Goal: Task Accomplishment & Management: Complete application form

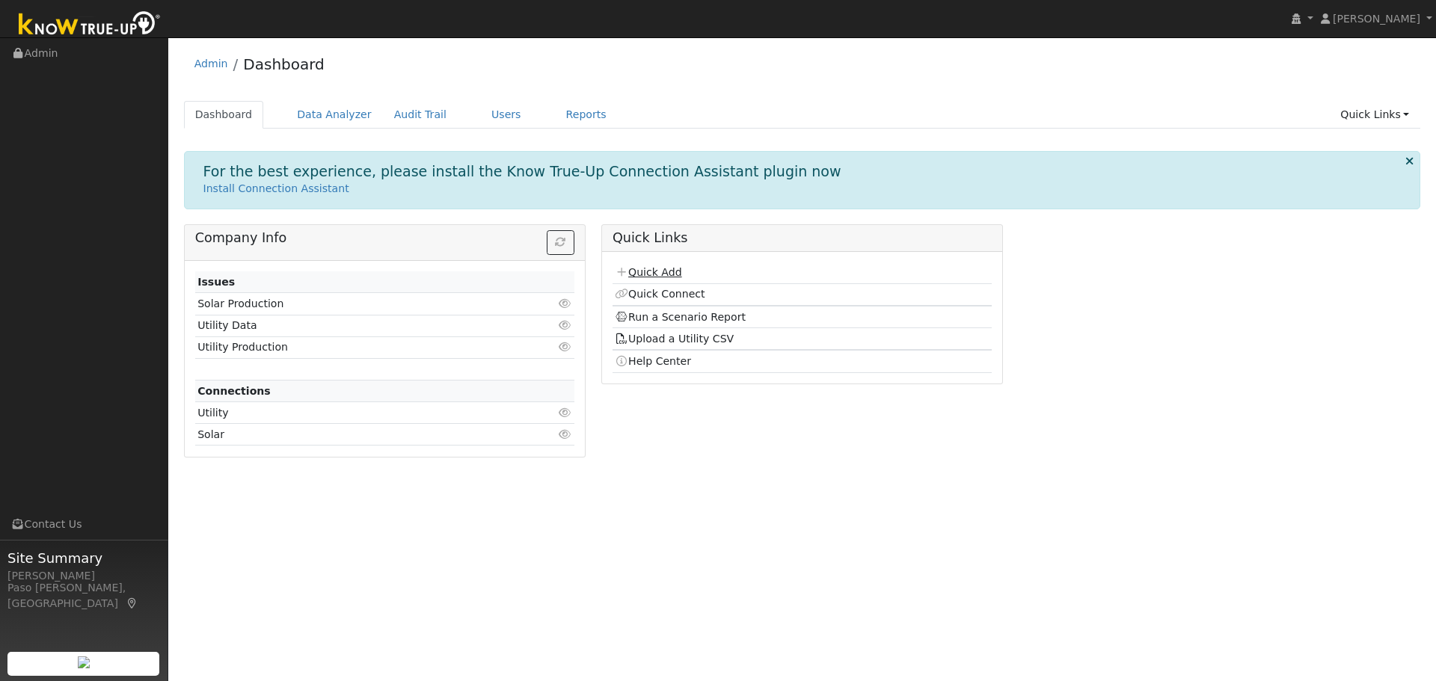
click at [647, 268] on link "Quick Add" at bounding box center [648, 272] width 67 height 12
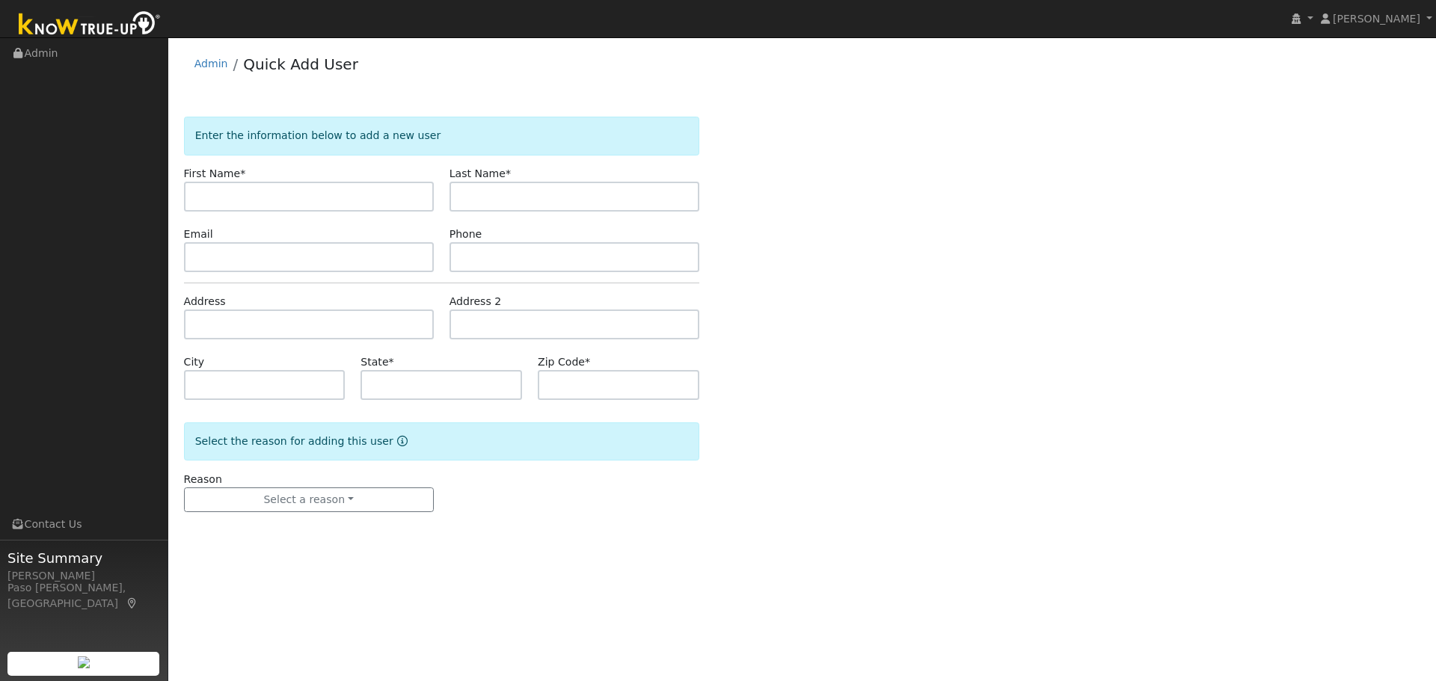
click at [349, 199] on input "text" at bounding box center [309, 197] width 250 height 30
drag, startPoint x: 306, startPoint y: 203, endPoint x: 237, endPoint y: 193, distance: 69.6
click at [237, 193] on input "[PERSON_NAME]" at bounding box center [309, 197] width 250 height 30
type input "[PERSON_NAME]"
click at [499, 200] on input "text" at bounding box center [574, 197] width 250 height 30
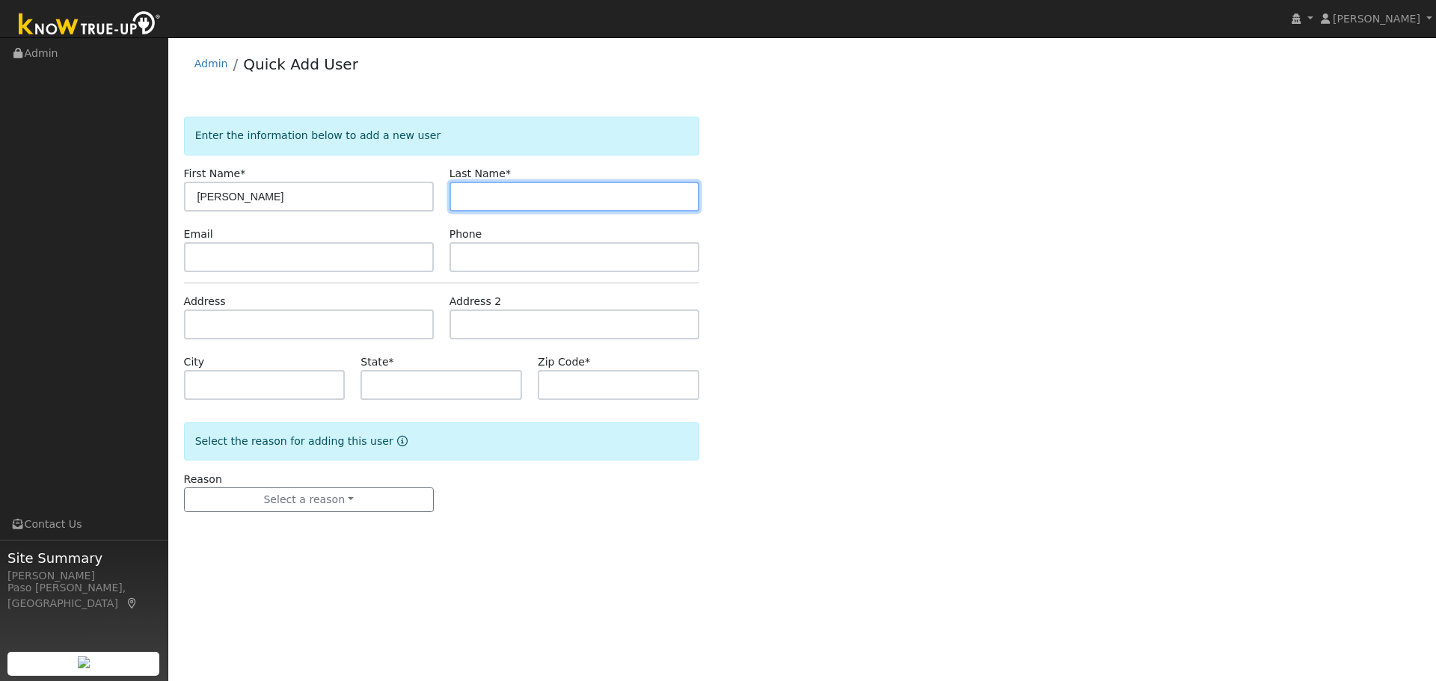
paste input "McLennan"
type input "McLennan"
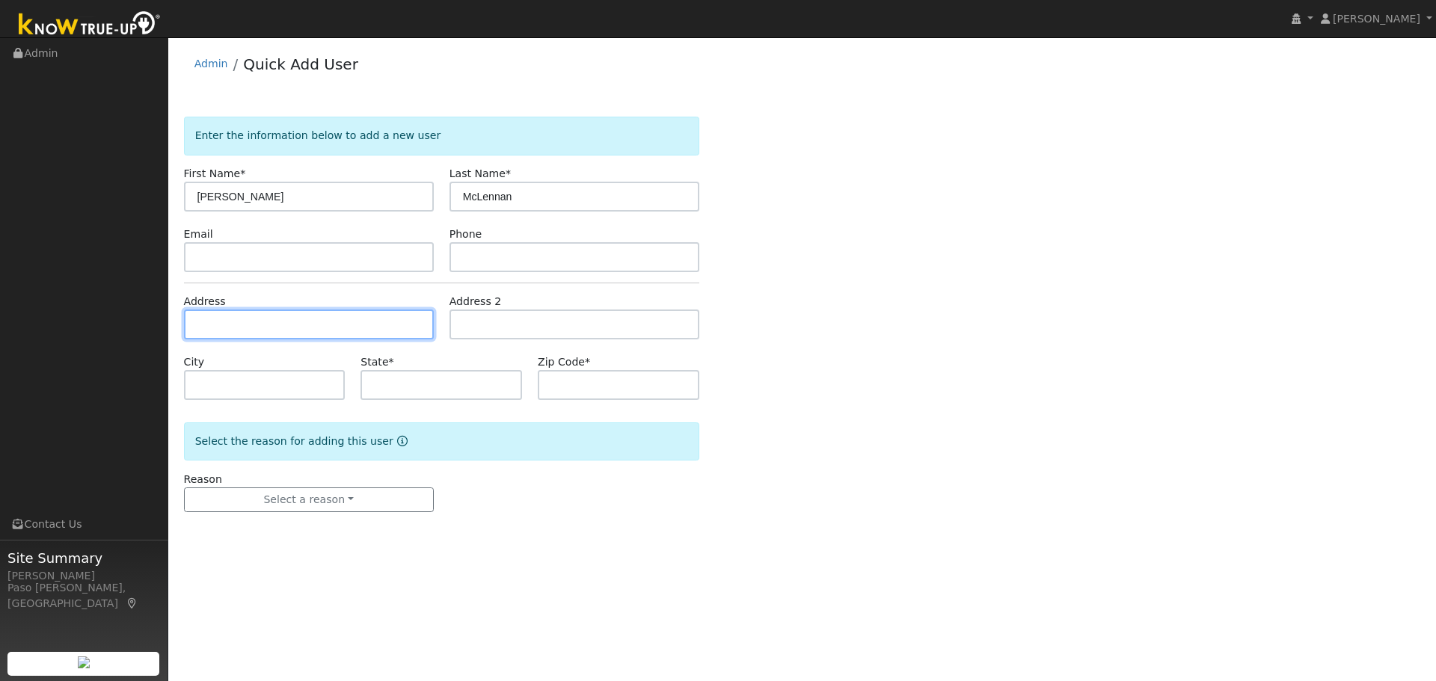
click at [263, 331] on input "text" at bounding box center [309, 325] width 250 height 30
paste input "3443 Sunrise Ridge Road, Templeton, California 93465"
type input "3443 Sunrise Ridge Road"
type input "Templeton"
type input "CA"
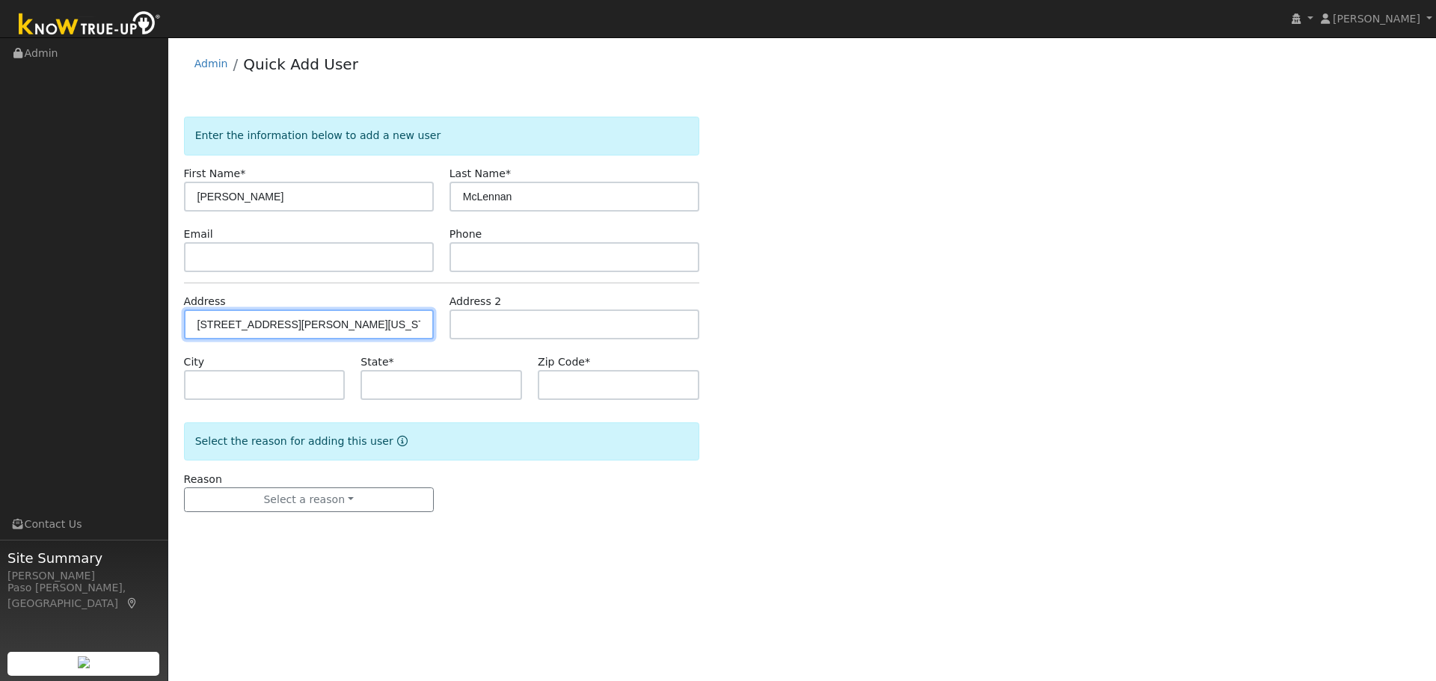
type input "93465"
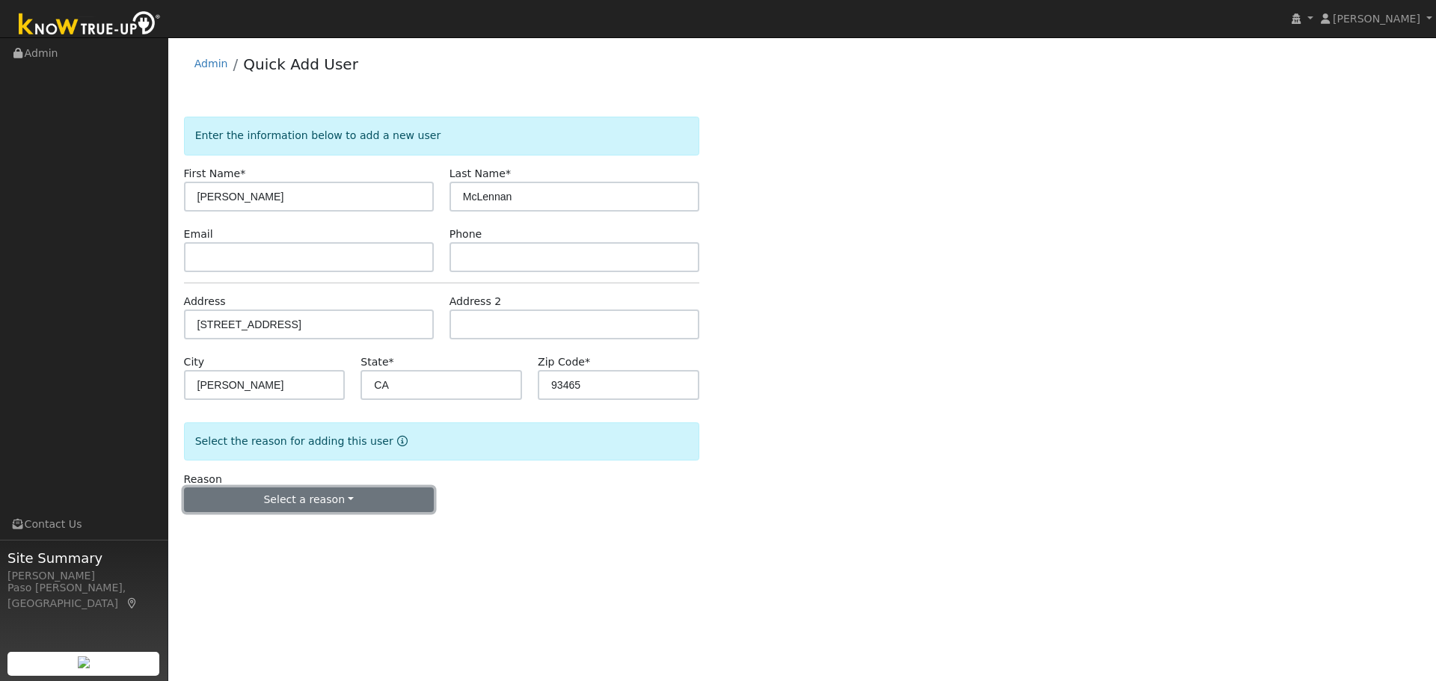
click at [351, 491] on button "Select a reason" at bounding box center [309, 500] width 250 height 25
click at [277, 557] on link "New customer adding solar" at bounding box center [267, 551] width 165 height 21
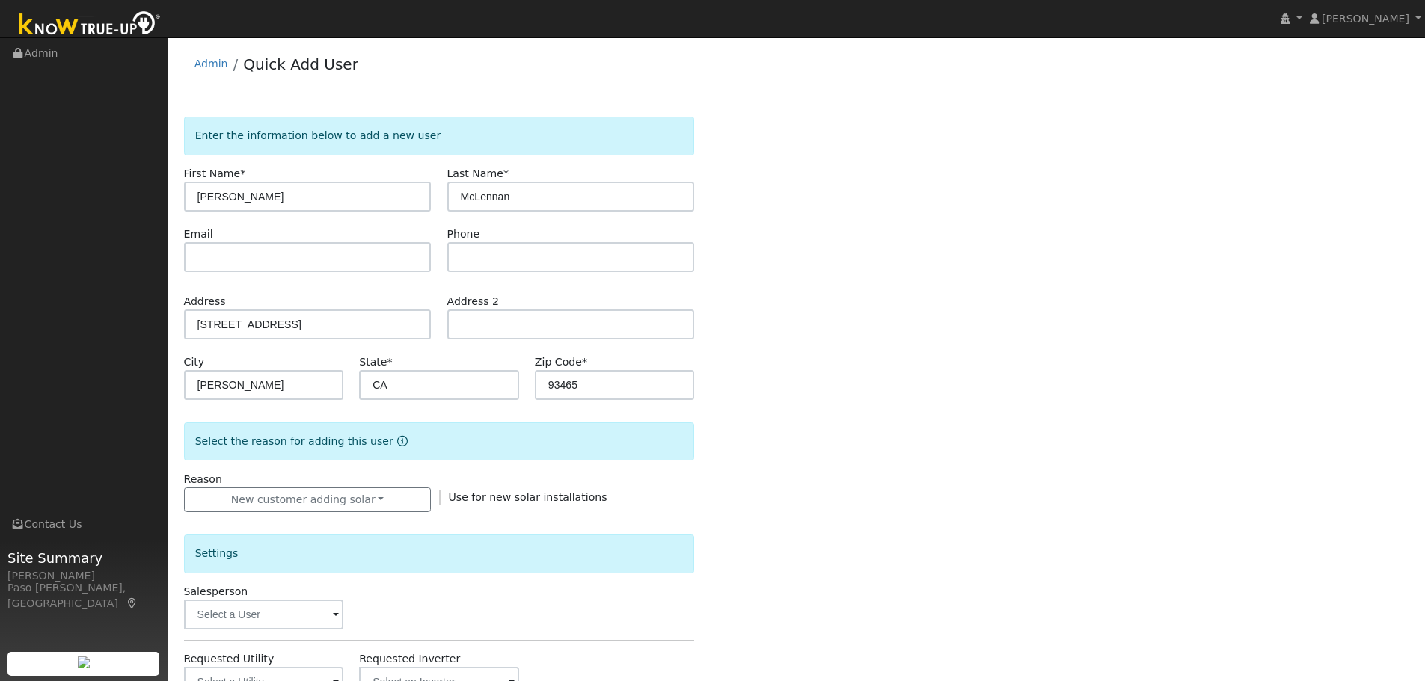
click at [715, 544] on div "Enter the information below to add a new user First Name * Stewart Last Name * …" at bounding box center [797, 538] width 1226 height 842
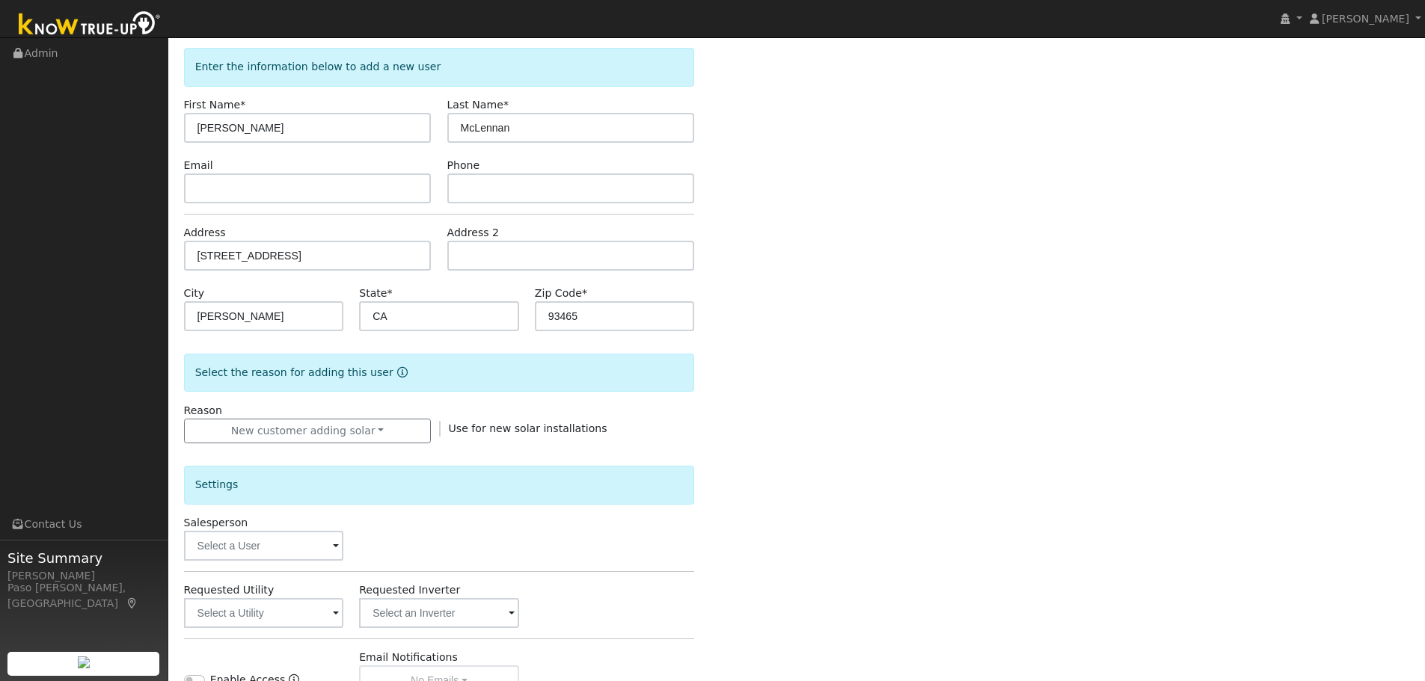
scroll to position [150, 0]
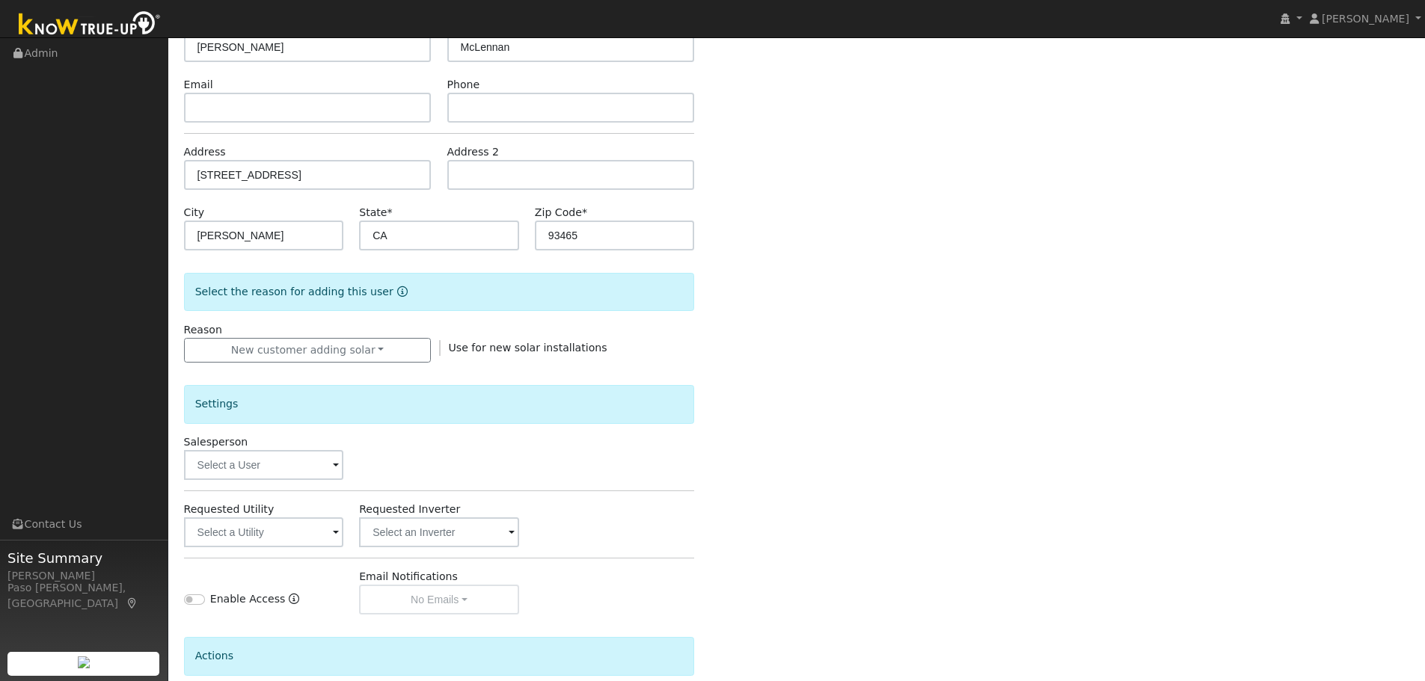
click at [334, 461] on span at bounding box center [336, 466] width 6 height 17
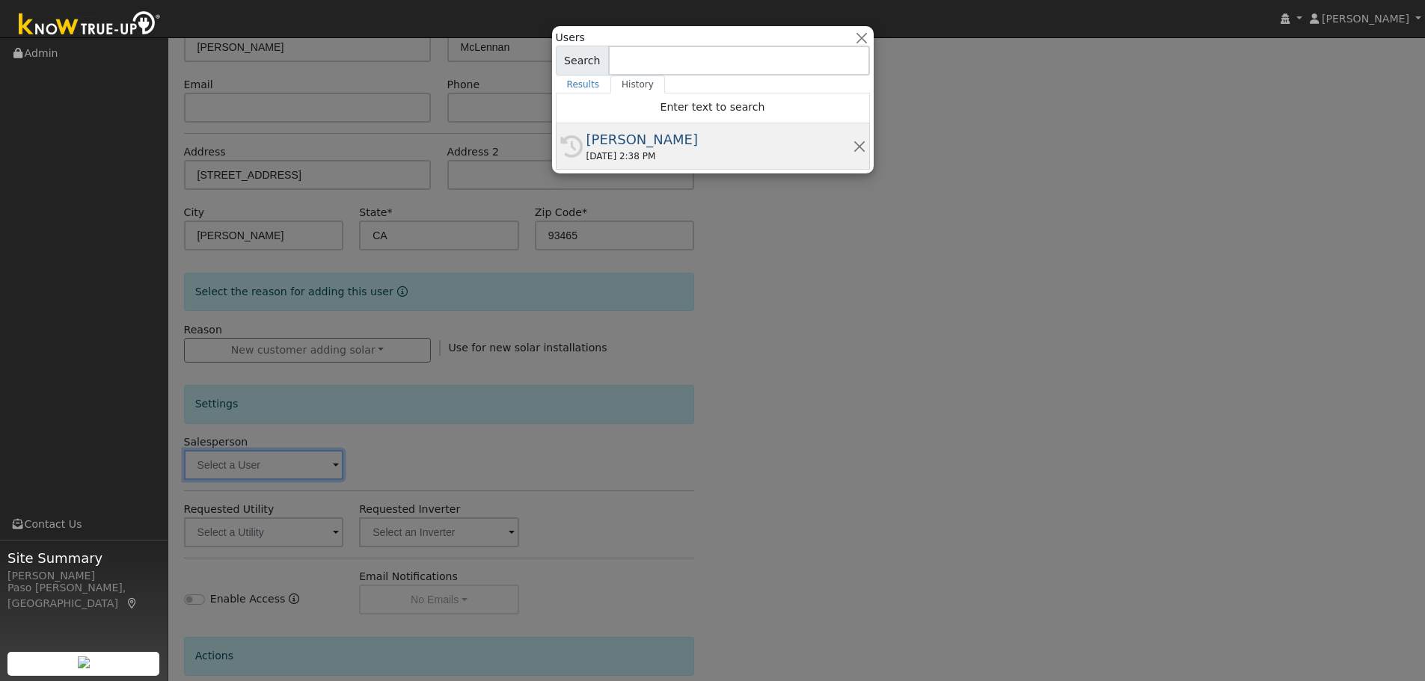
click at [617, 148] on div "[PERSON_NAME]" at bounding box center [719, 139] width 266 height 20
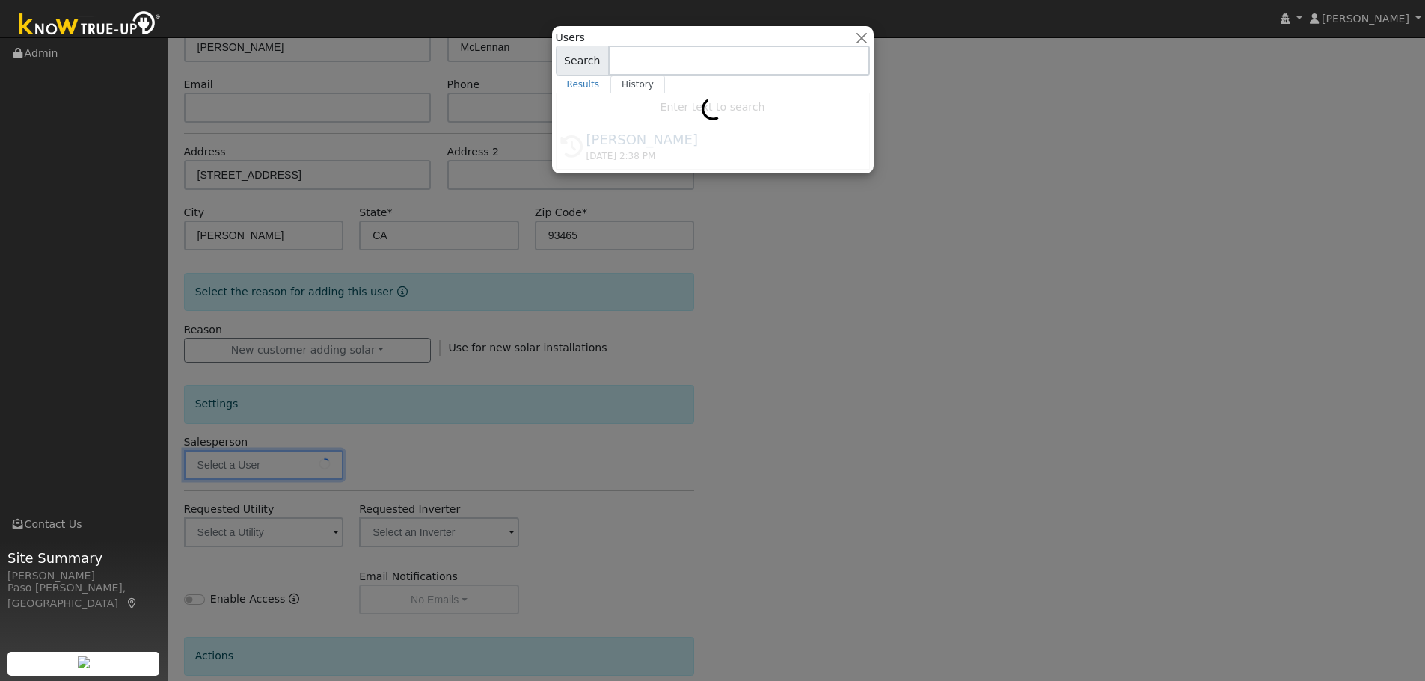
type input "[PERSON_NAME]"
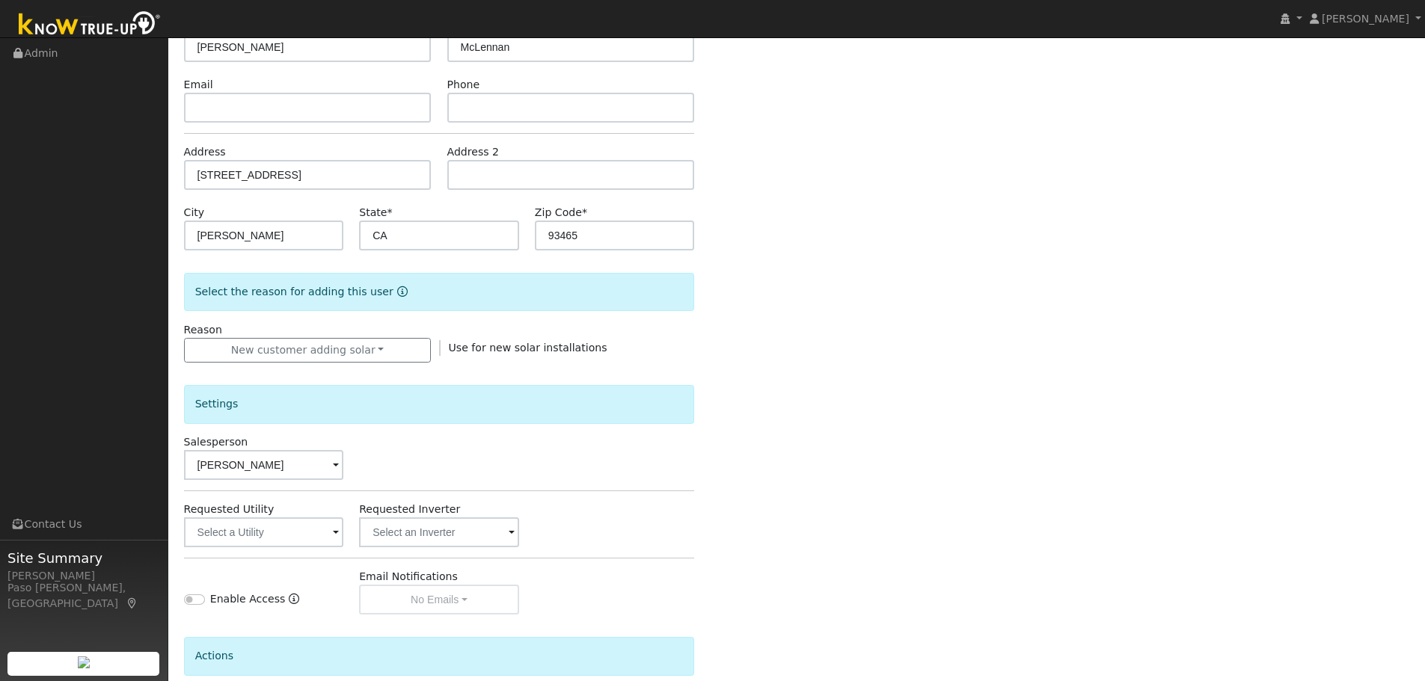
click at [888, 452] on div "Enter the information below to add a new user First Name * Stewart Last Name * …" at bounding box center [797, 388] width 1226 height 842
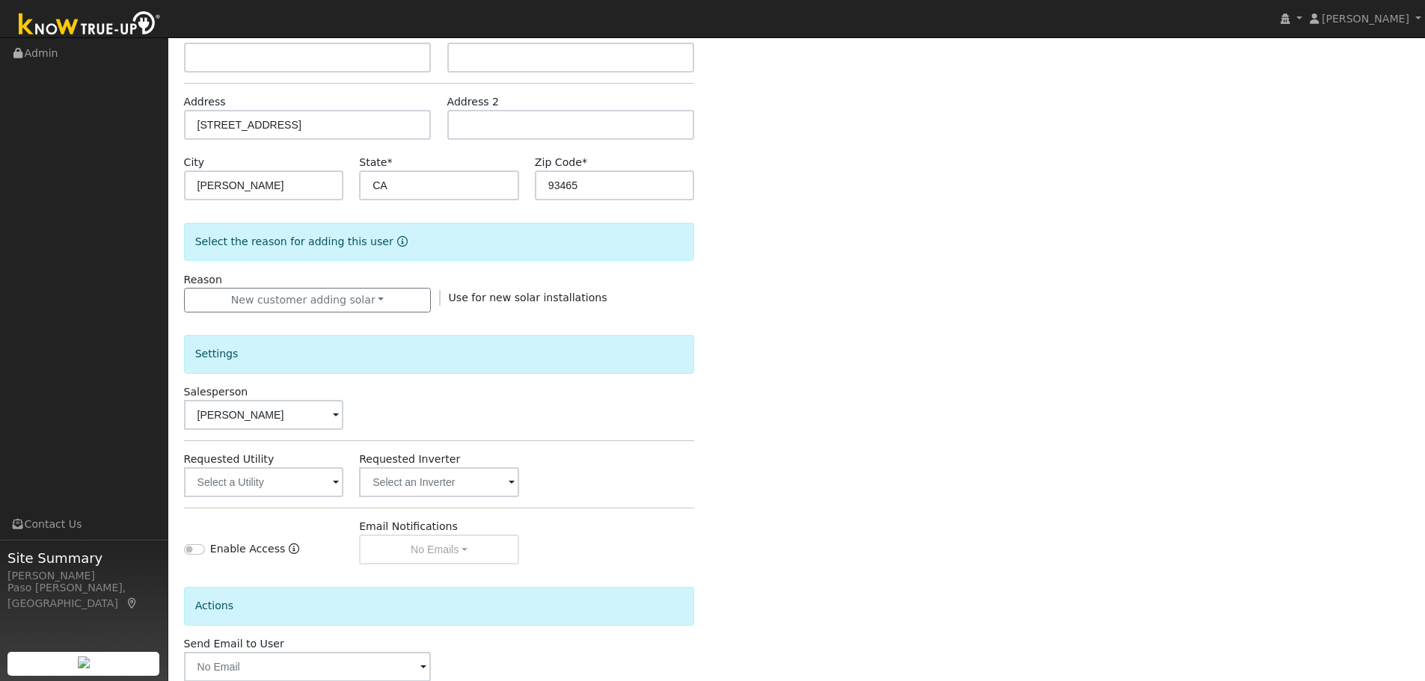
scroll to position [285, 0]
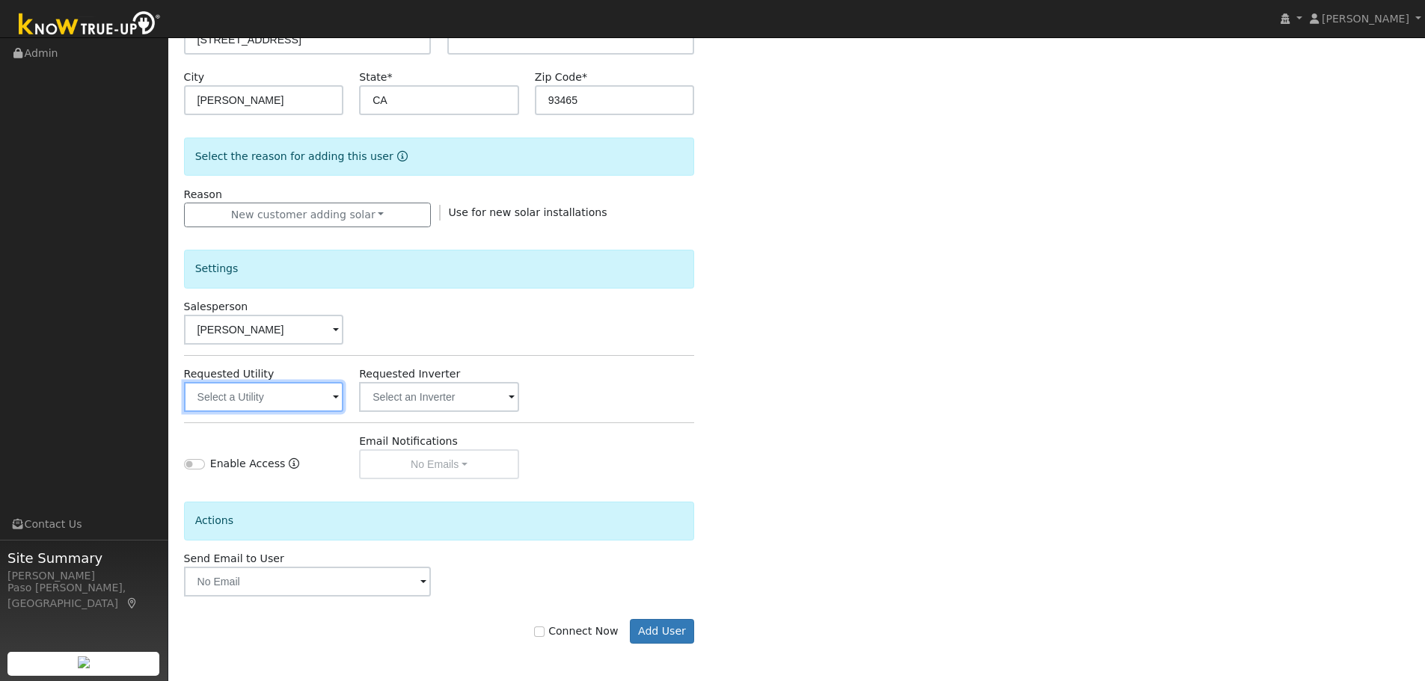
click at [329, 400] on input "text" at bounding box center [264, 397] width 160 height 30
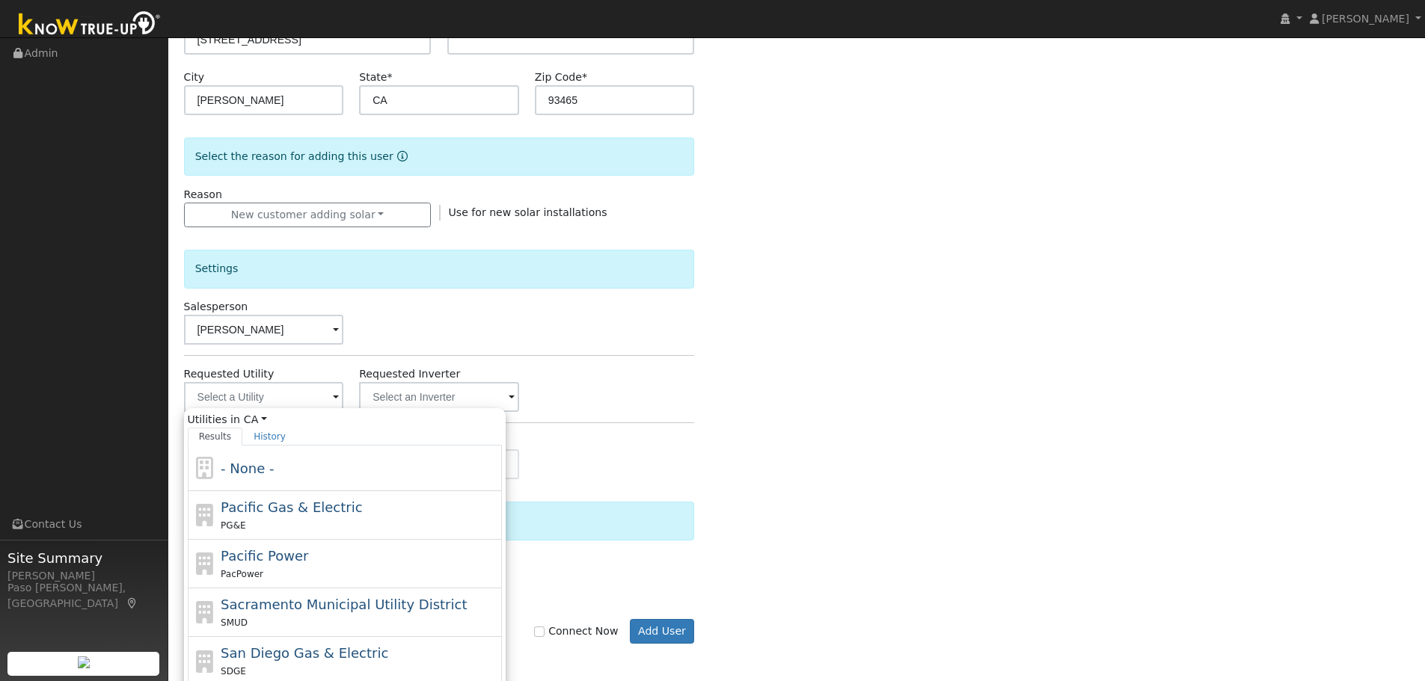
drag, startPoint x: 319, startPoint y: 517, endPoint x: 328, endPoint y: 517, distance: 8.2
click at [320, 517] on div "Pacific Gas & Electric PG&E" at bounding box center [359, 515] width 277 height 36
type input "Pacific Gas & Electric"
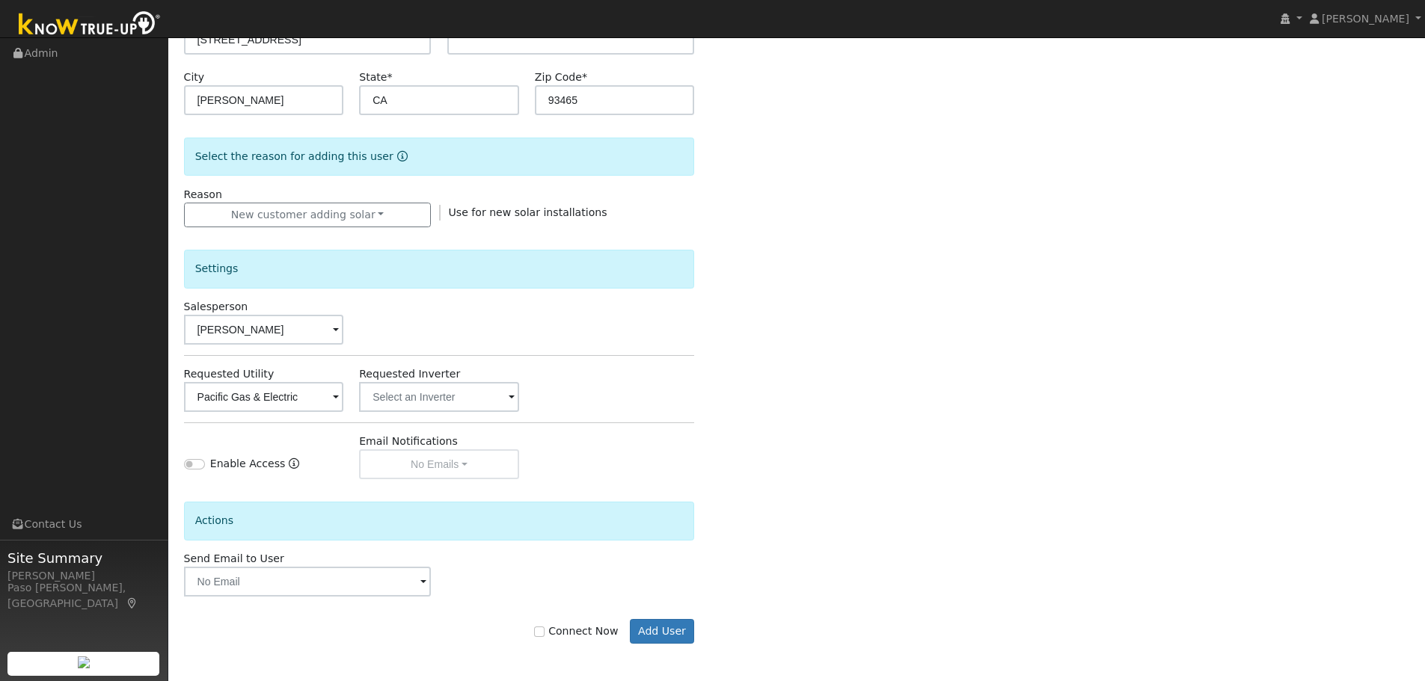
click at [543, 627] on div "Connect Now Add User" at bounding box center [439, 631] width 526 height 25
click at [544, 633] on input "Connect Now" at bounding box center [539, 632] width 10 height 10
checkbox input "true"
click at [679, 640] on button "Add User" at bounding box center [662, 631] width 65 height 25
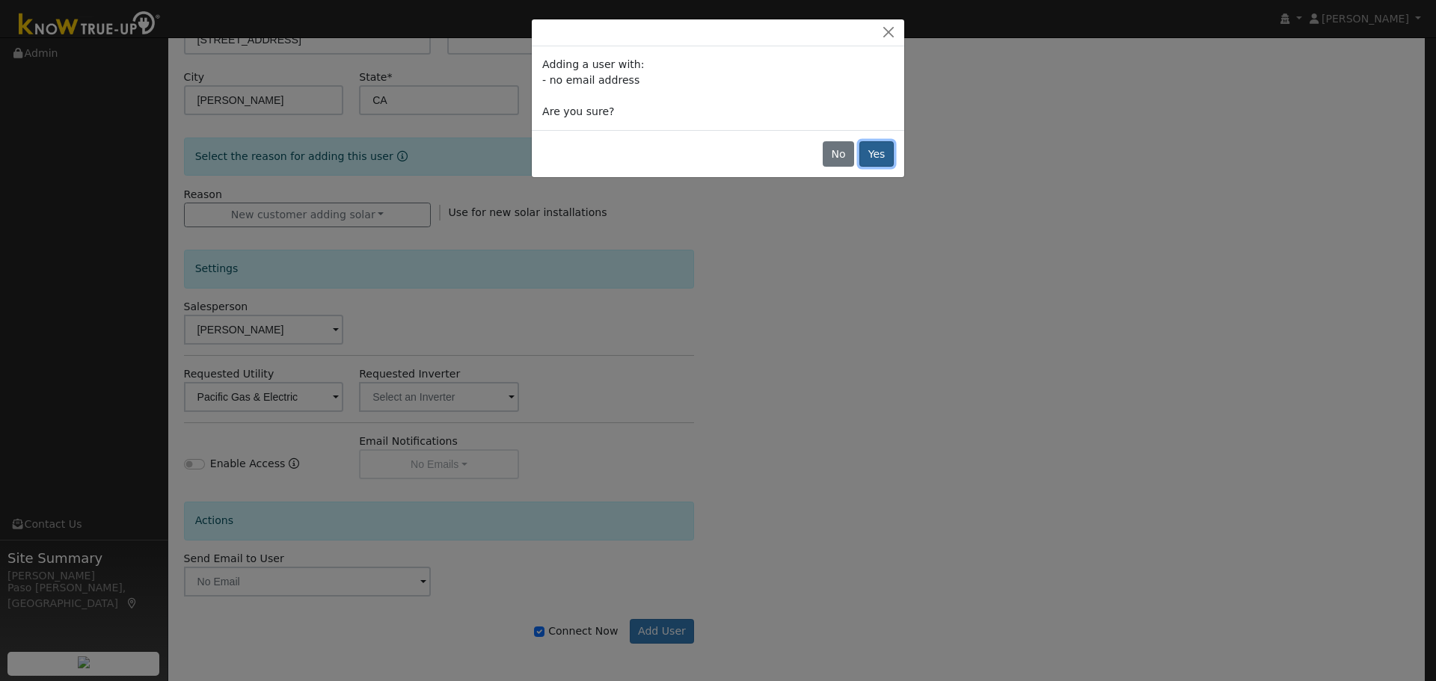
click at [870, 159] on button "Yes" at bounding box center [876, 153] width 34 height 25
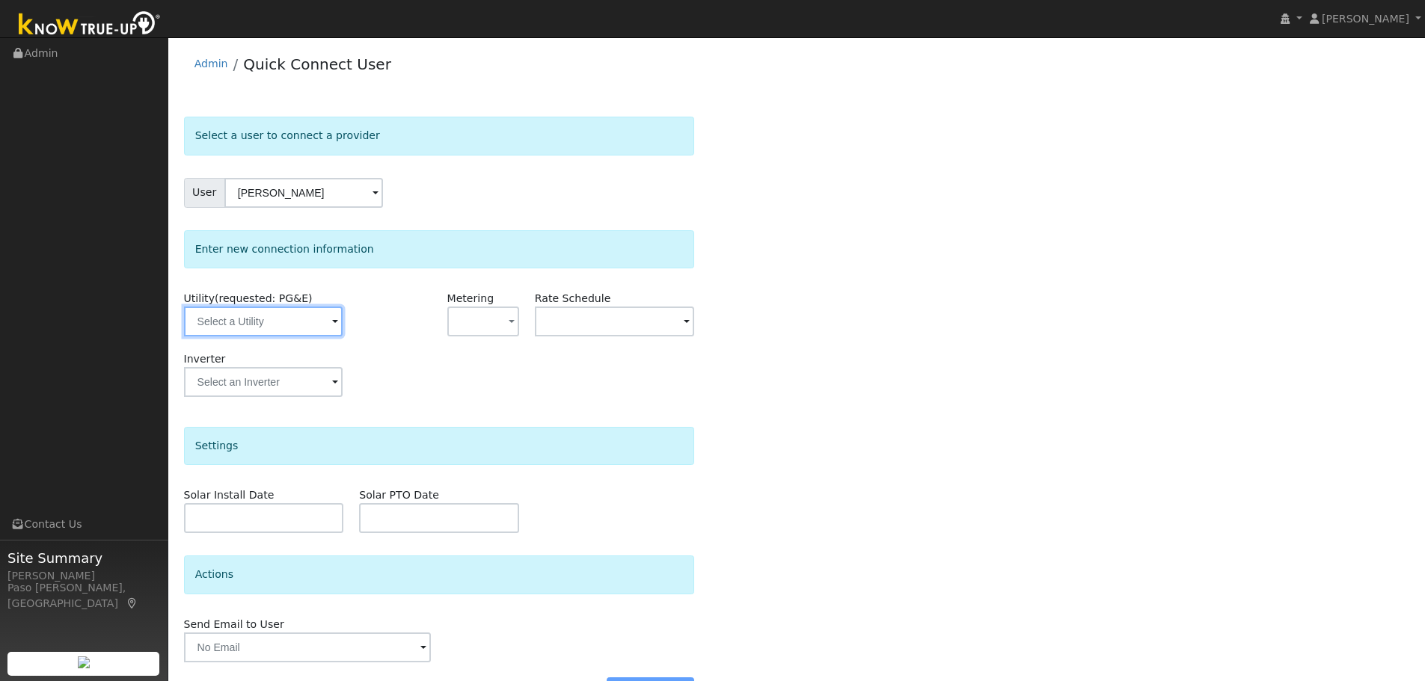
click at [241, 322] on input "text" at bounding box center [263, 322] width 159 height 30
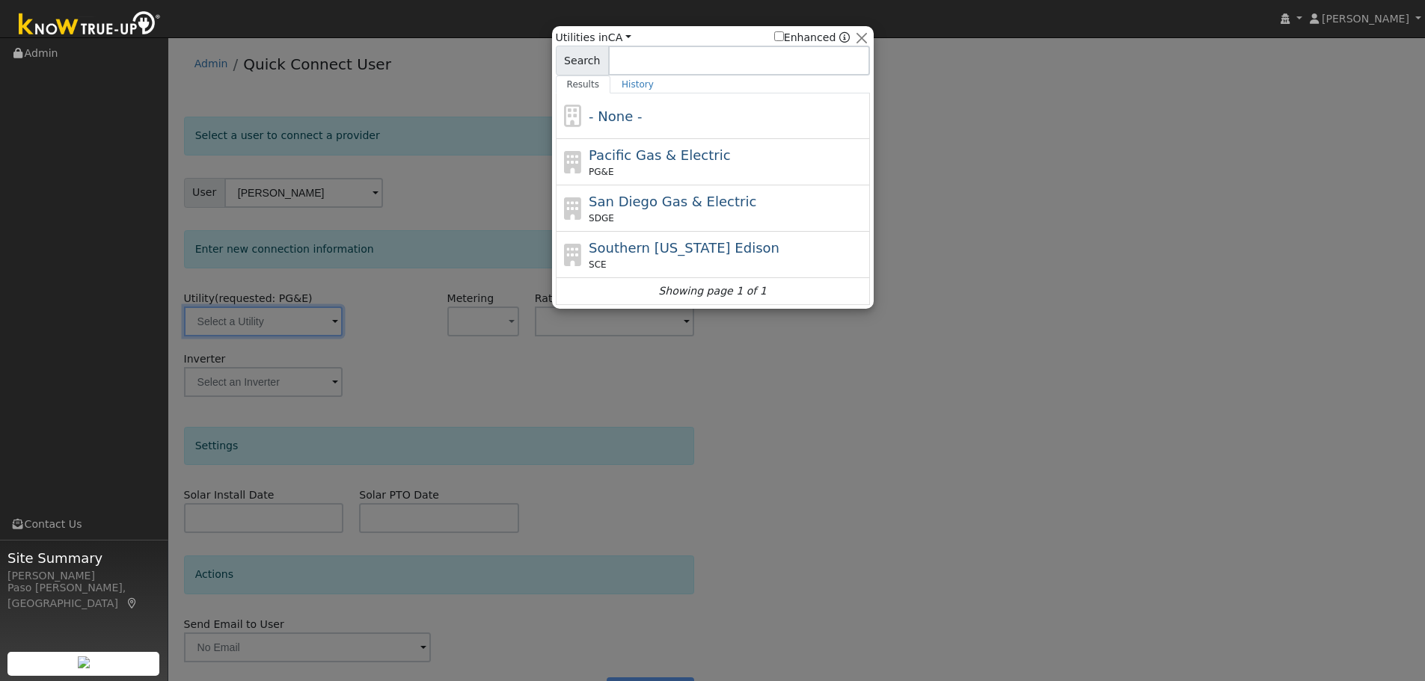
drag, startPoint x: 699, startPoint y: 151, endPoint x: 693, endPoint y: 167, distance: 16.8
click at [699, 152] on span "Pacific Gas & Electric" at bounding box center [659, 155] width 141 height 16
type input "PG&E"
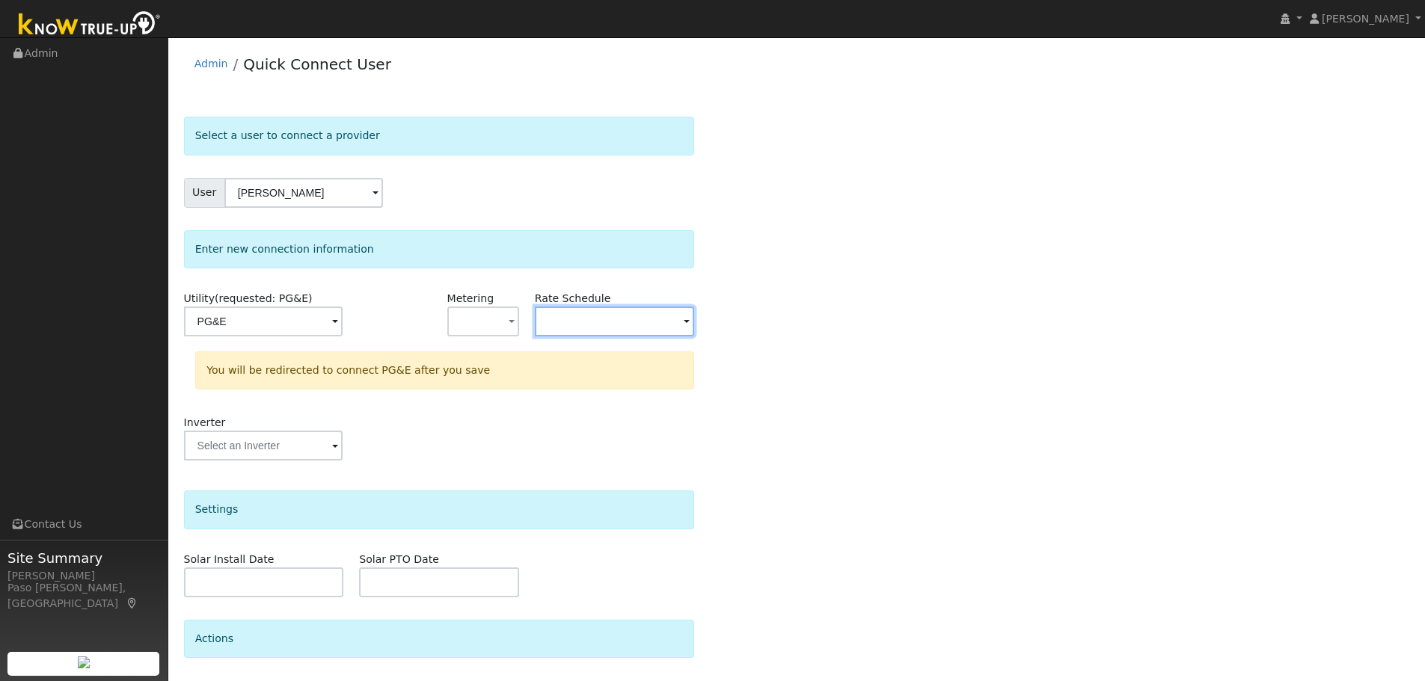
click at [342, 325] on input "text" at bounding box center [263, 322] width 159 height 30
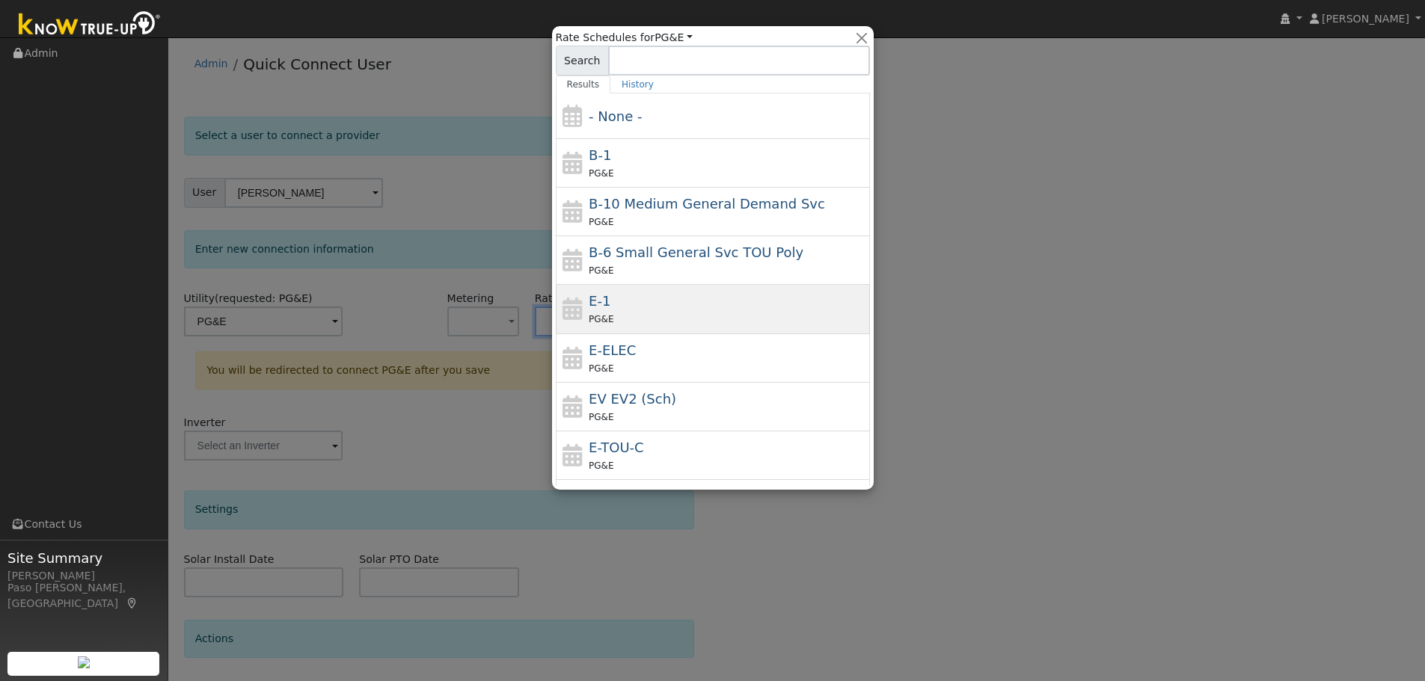
click at [622, 313] on div "PG&E" at bounding box center [727, 319] width 277 height 16
type input "E-1"
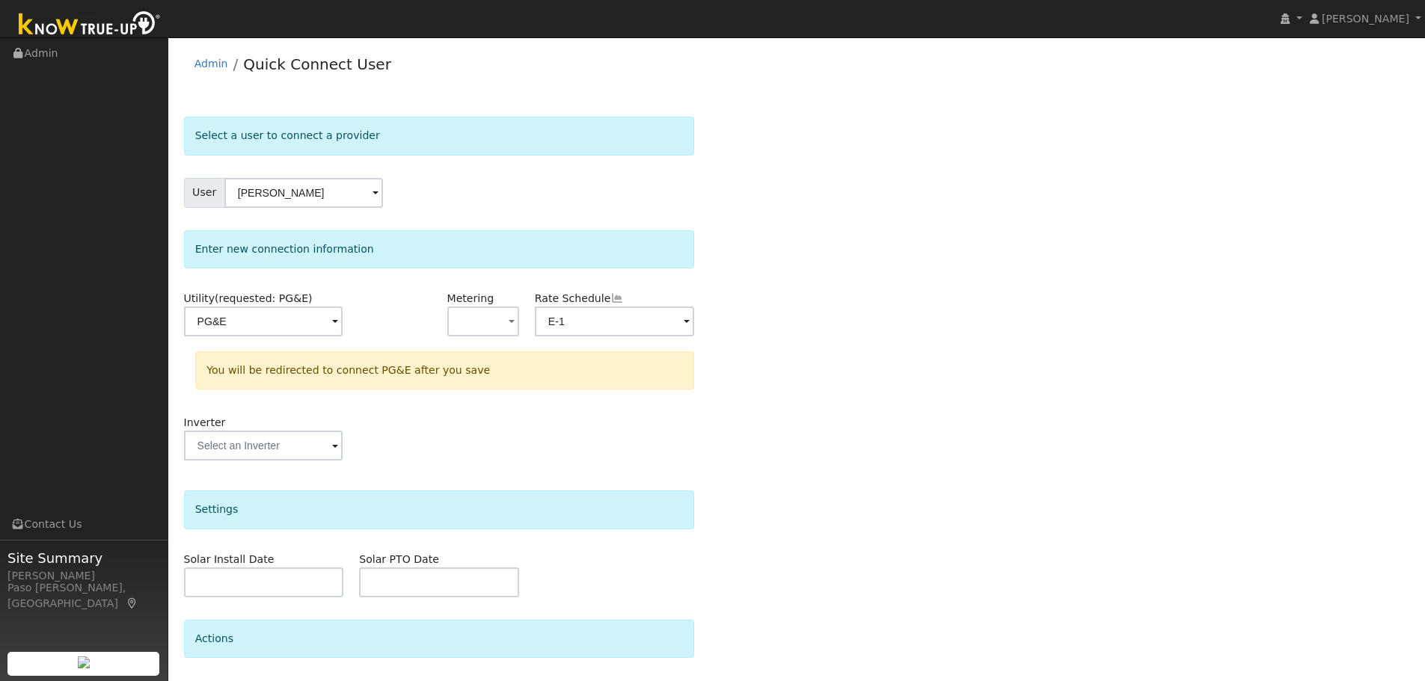
click at [818, 485] on div "Select a user to connect a provider User Stewart McLennan Account Default Accou…" at bounding box center [797, 449] width 1226 height 664
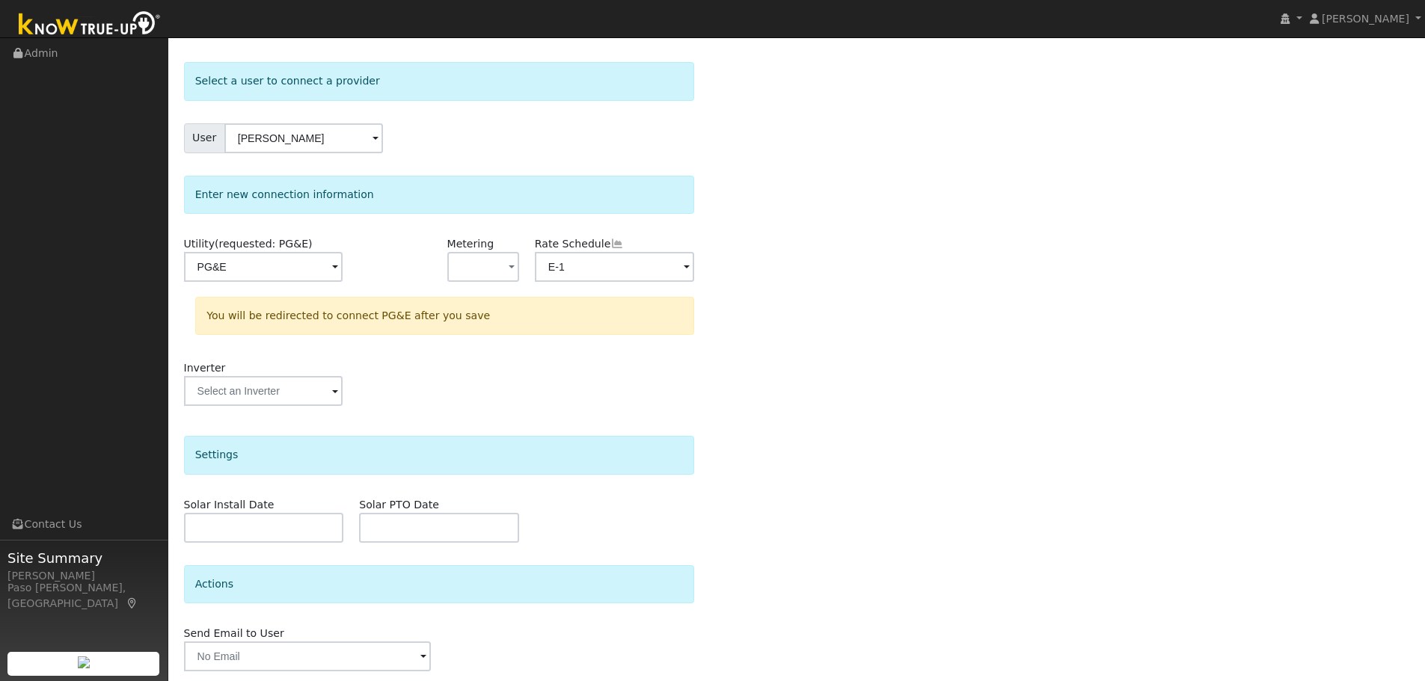
scroll to position [108, 0]
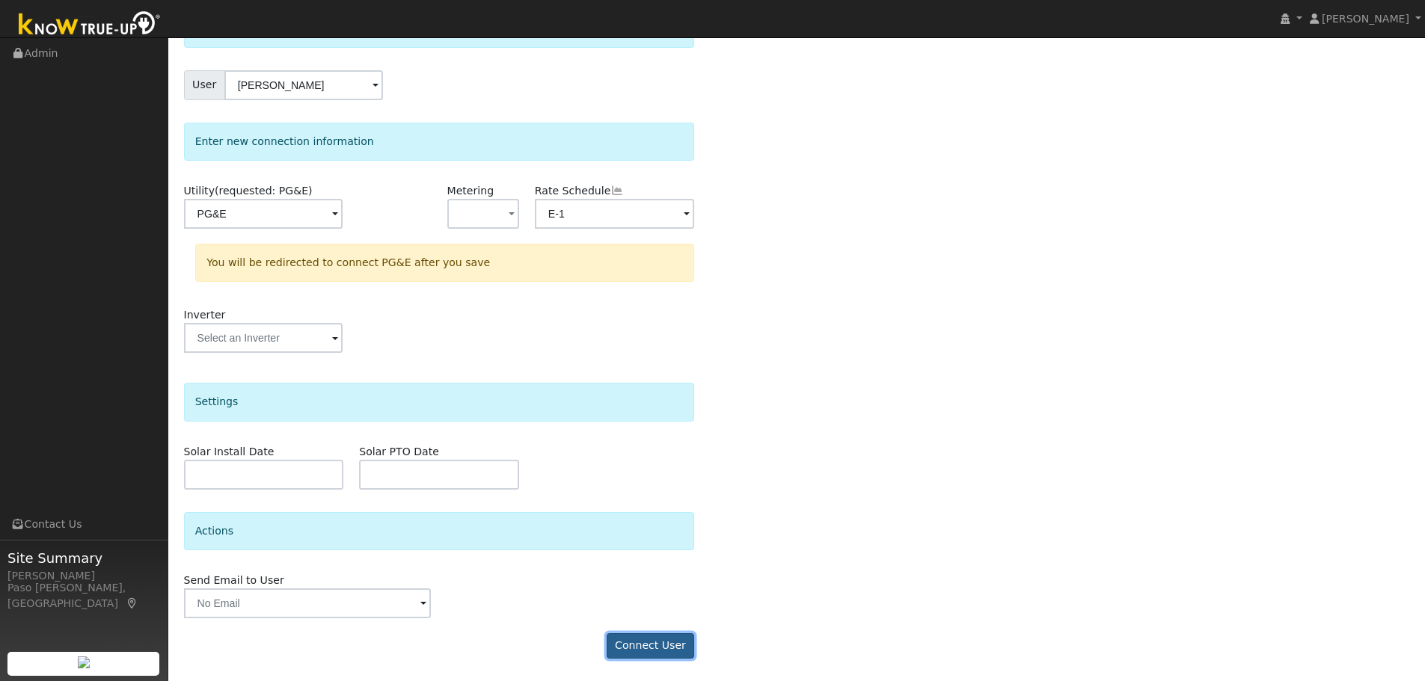
click at [661, 648] on button "Connect User" at bounding box center [650, 645] width 88 height 25
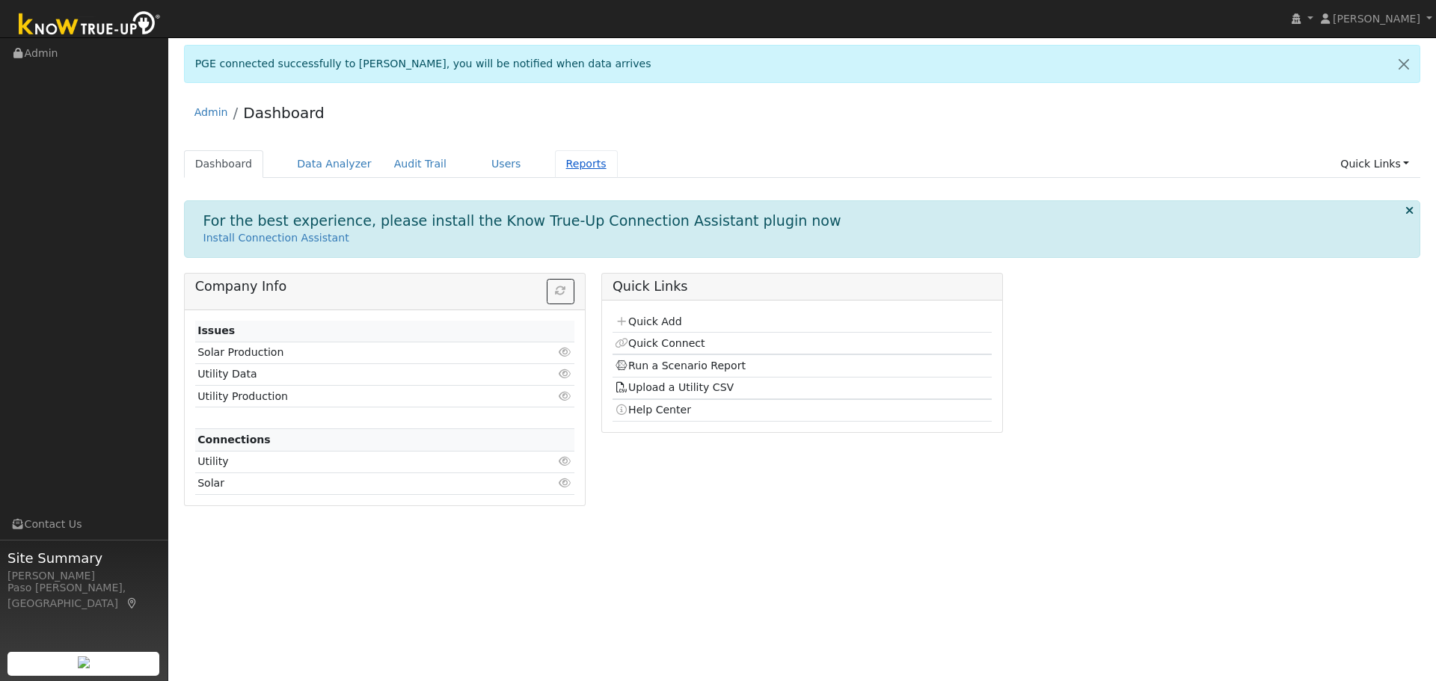
click at [555, 170] on link "Reports" at bounding box center [586, 164] width 63 height 28
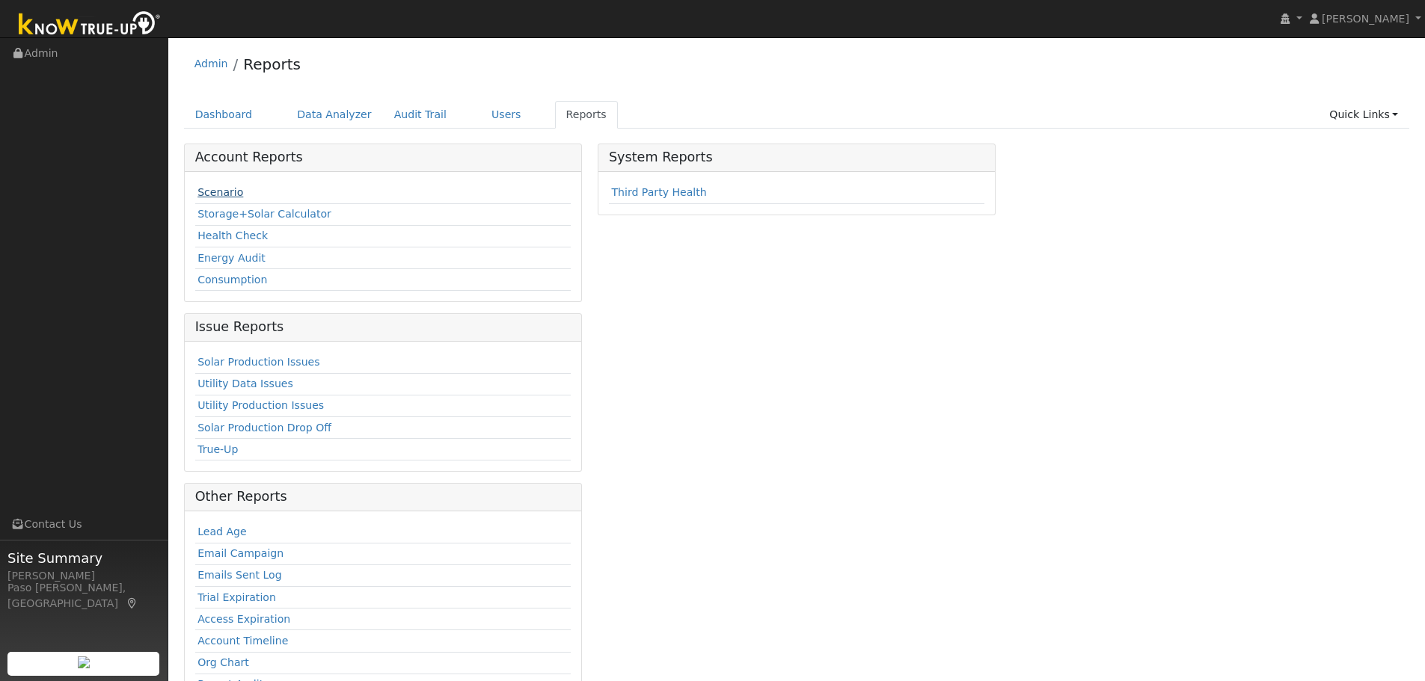
click at [203, 186] on link "Scenario" at bounding box center [220, 192] width 46 height 12
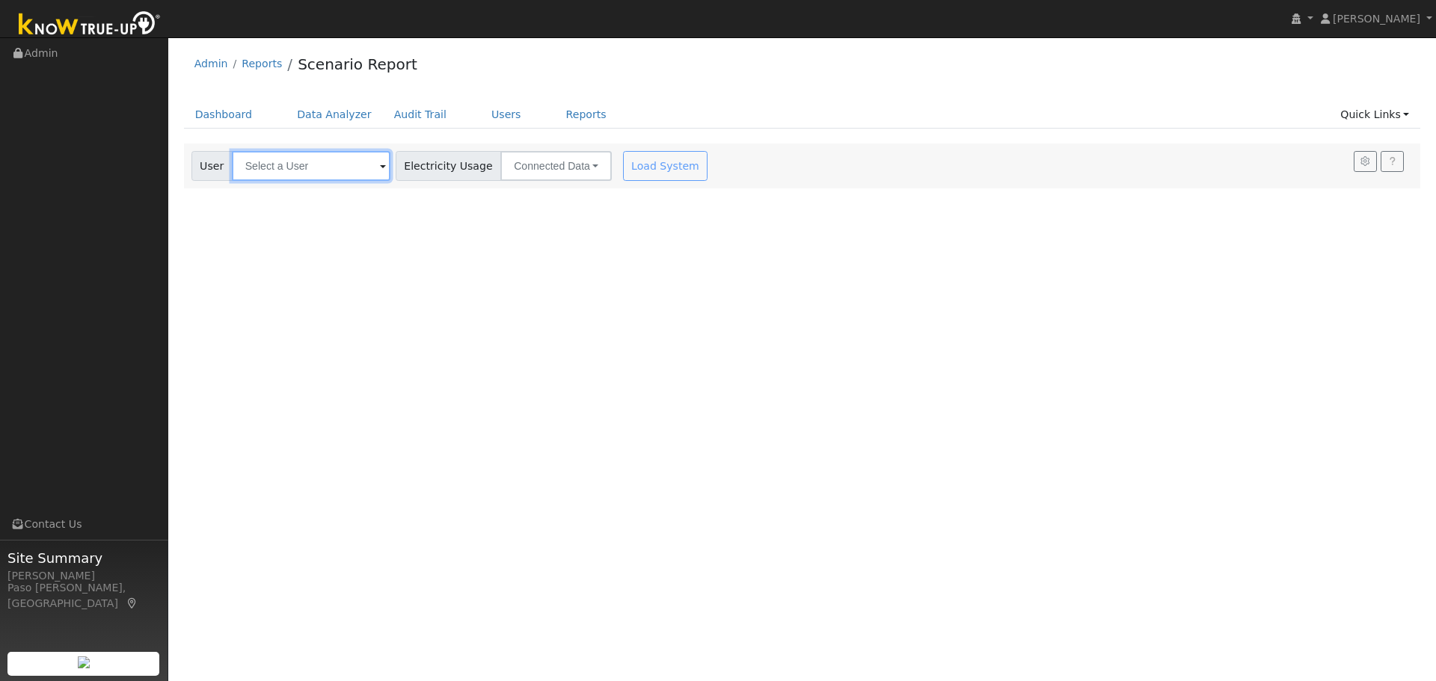
click at [292, 176] on input "text" at bounding box center [311, 166] width 159 height 30
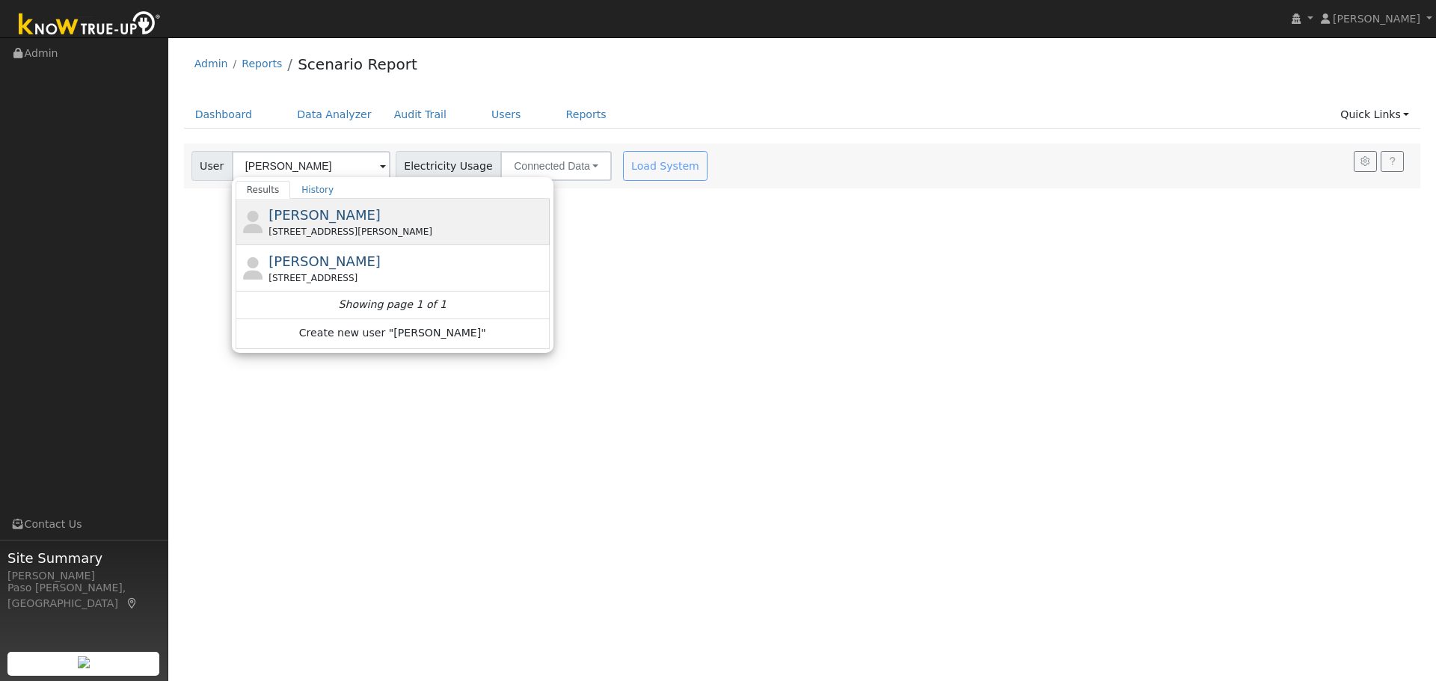
click at [292, 211] on span "Stewart McLennan" at bounding box center [324, 215] width 112 height 16
type input "Stewart McLennan"
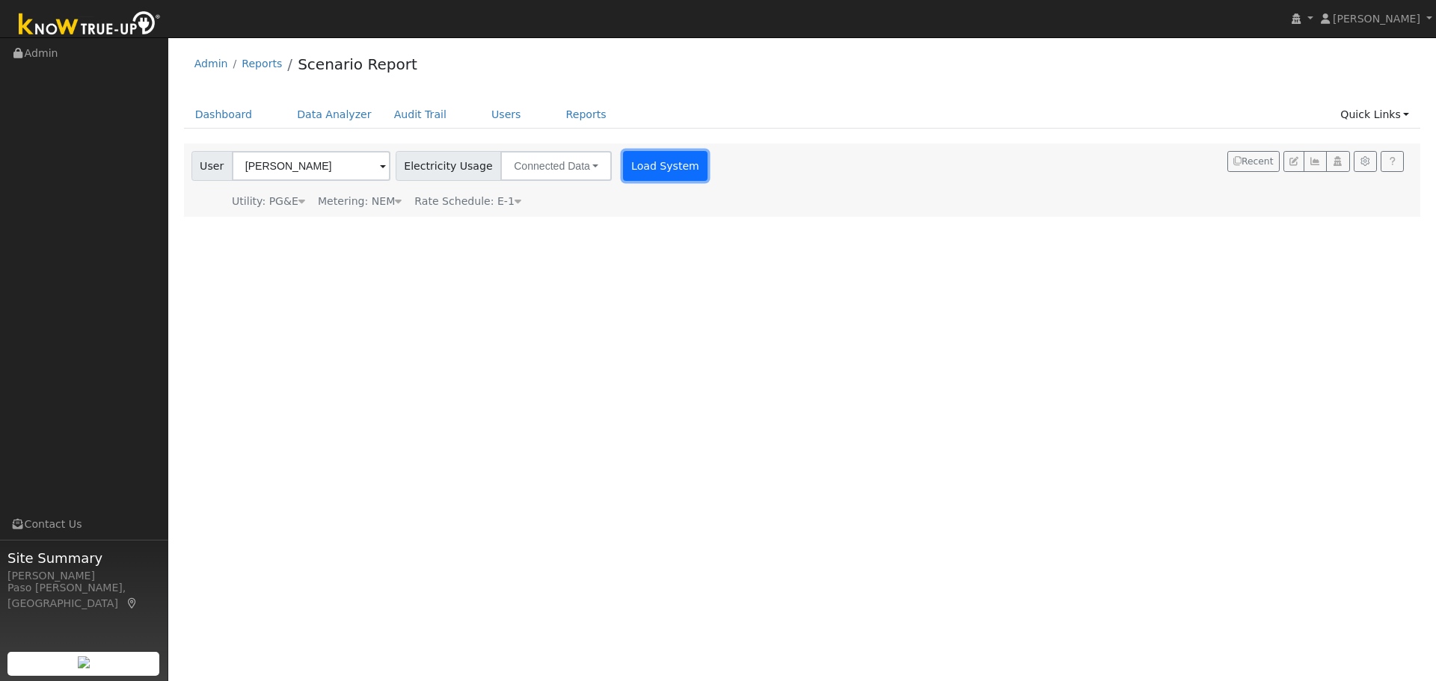
click at [654, 176] on button "Load System" at bounding box center [665, 166] width 85 height 30
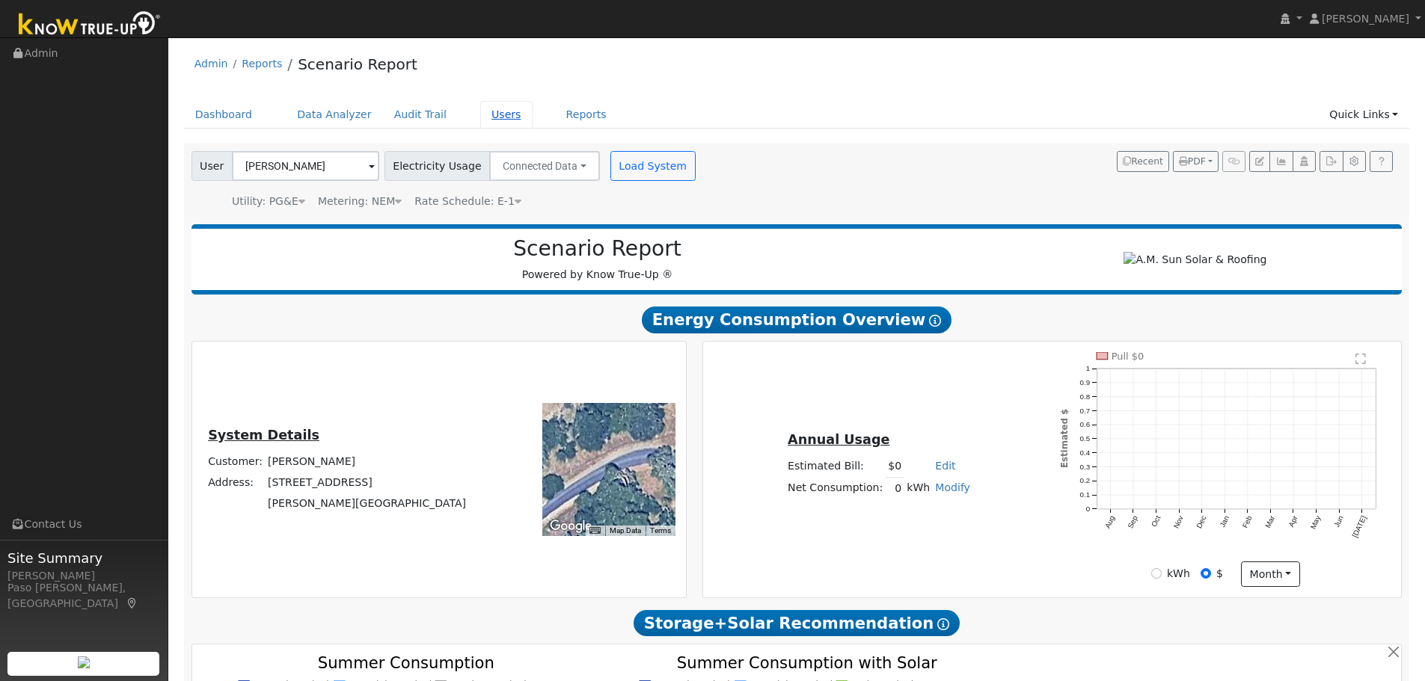
click at [485, 114] on link "Users" at bounding box center [506, 115] width 52 height 28
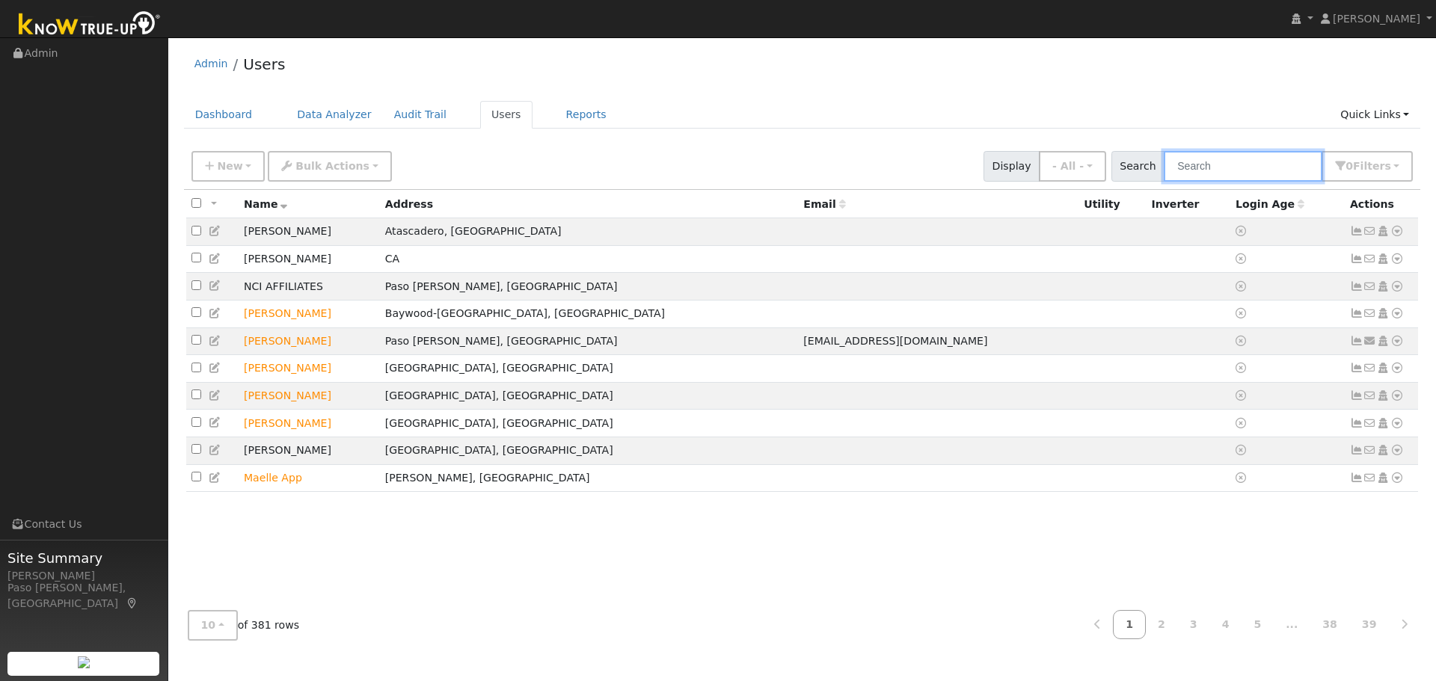
click at [1215, 164] on input "text" at bounding box center [1243, 166] width 159 height 31
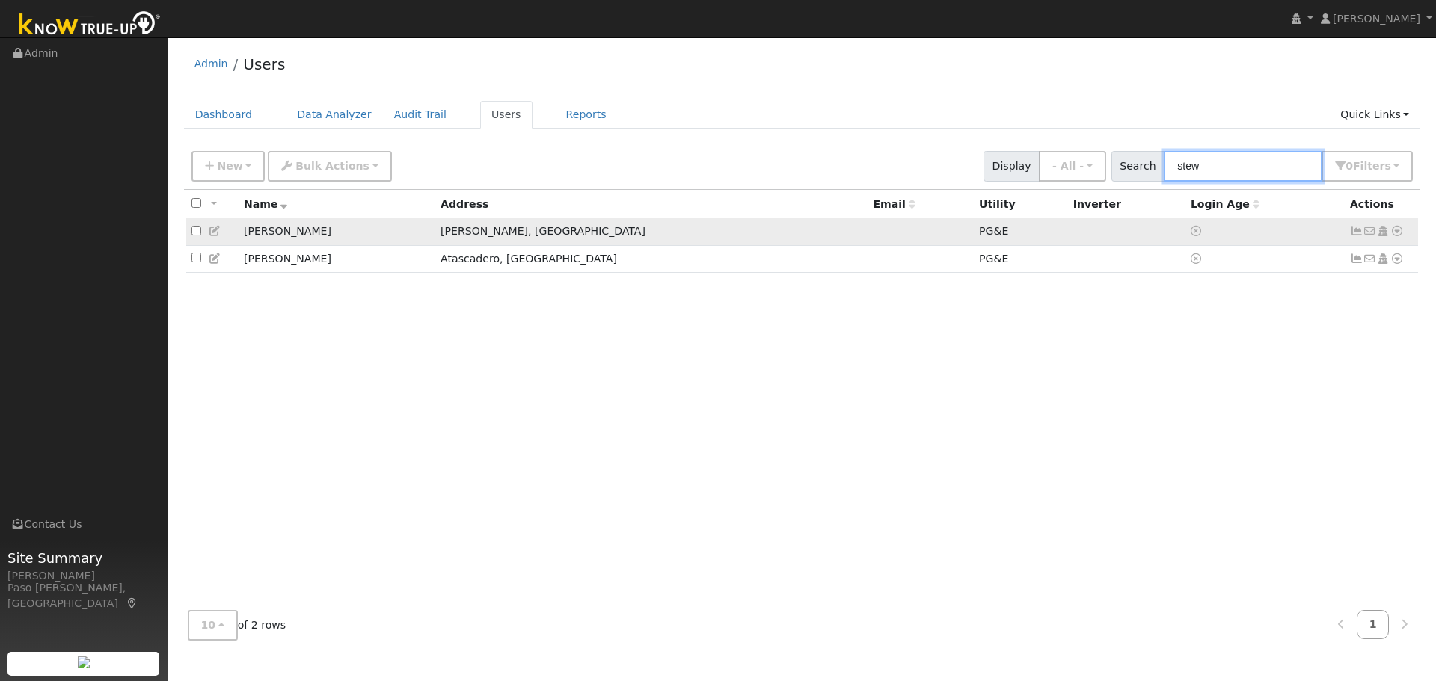
type input "stew"
click at [1394, 233] on icon at bounding box center [1396, 231] width 13 height 10
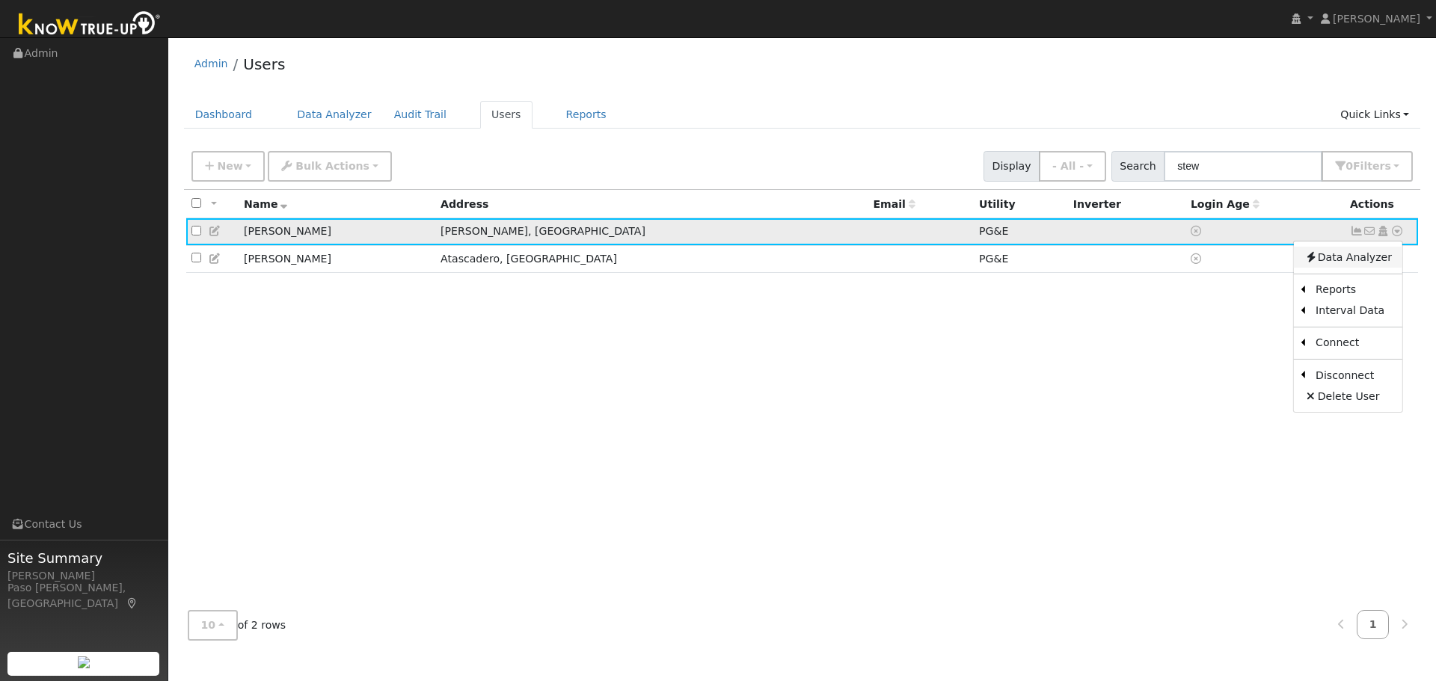
click at [1344, 259] on link "Data Analyzer" at bounding box center [1348, 257] width 108 height 21
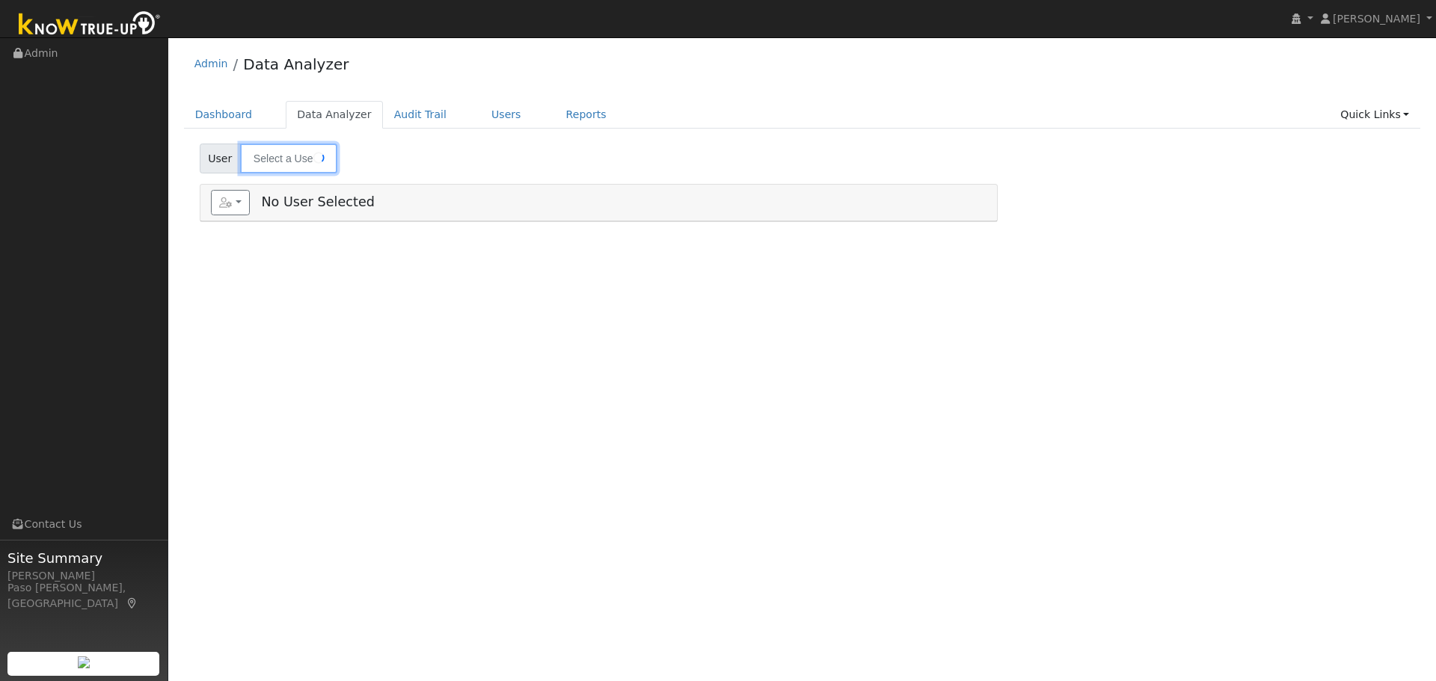
type input "[PERSON_NAME]"
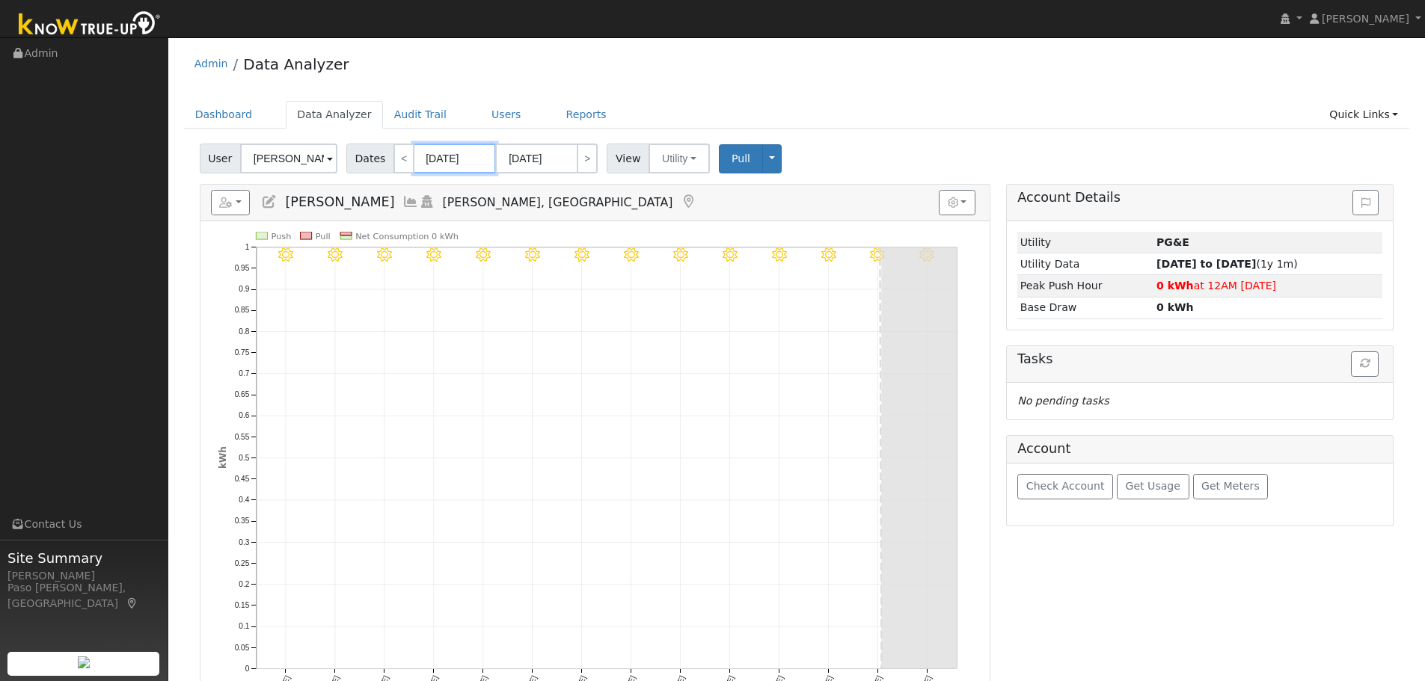
click at [442, 158] on input "[DATE]" at bounding box center [455, 159] width 82 height 30
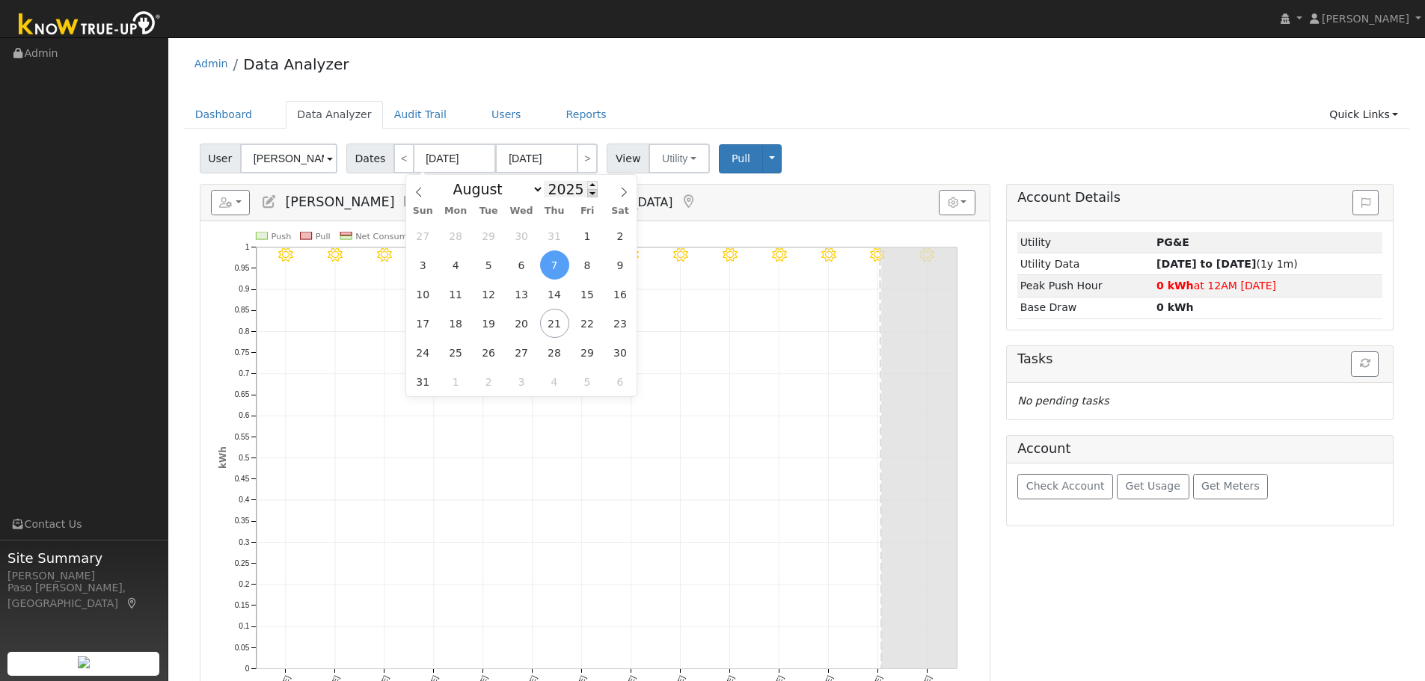
click at [587, 197] on span at bounding box center [592, 193] width 10 height 8
type input "2024"
click at [565, 233] on span "1" at bounding box center [554, 235] width 29 height 29
type input "08/01/2024"
type input "08/31/2024"
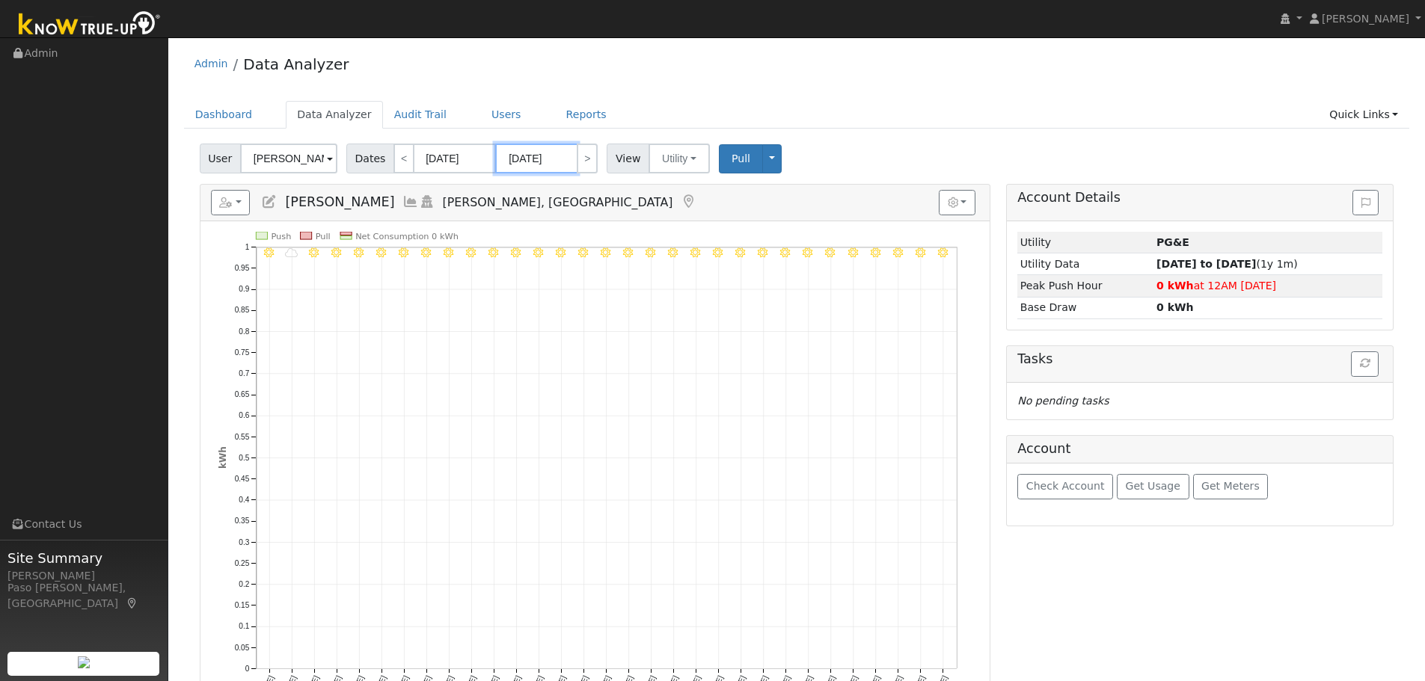
click at [558, 161] on input "08/31/2024" at bounding box center [536, 159] width 82 height 30
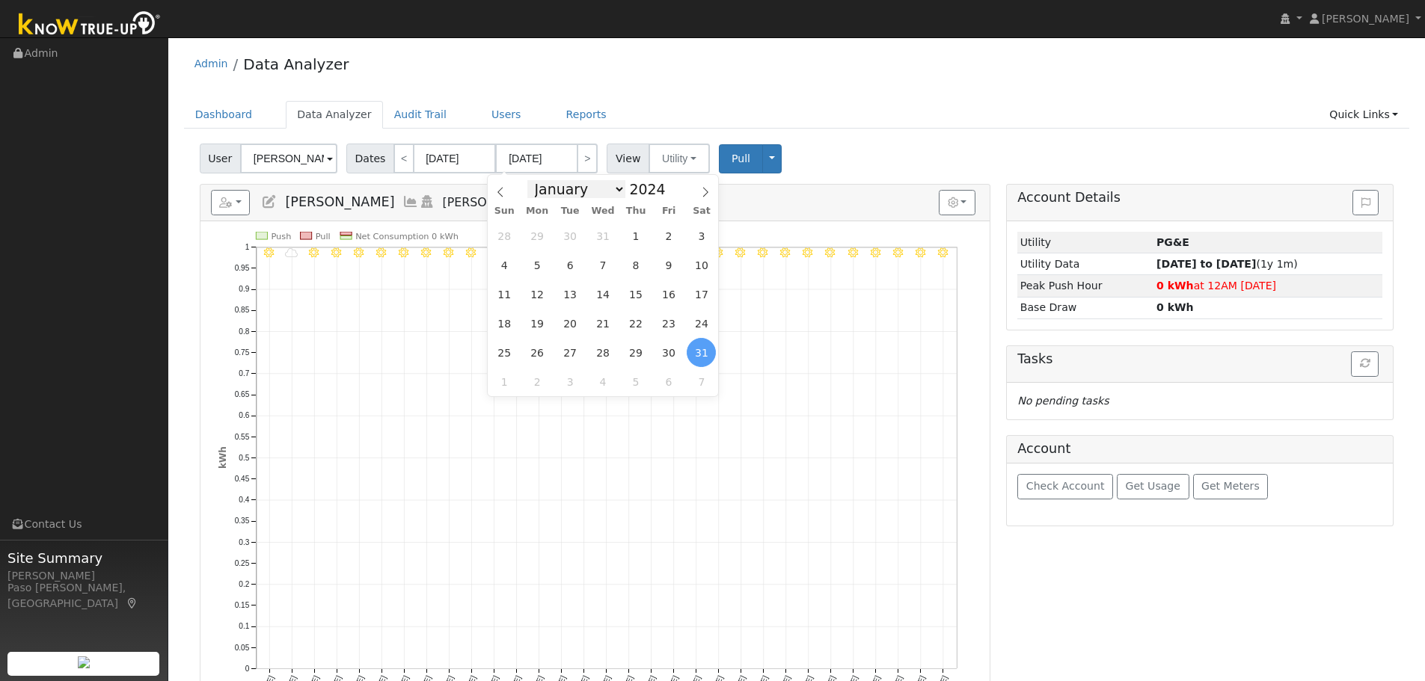
click at [612, 191] on select "January February March April May June July August September October November De…" at bounding box center [576, 189] width 98 height 18
select select "6"
click at [538, 180] on select "January February March April May June July August September October November De…" at bounding box center [576, 189] width 98 height 18
click at [669, 187] on span at bounding box center [674, 185] width 10 height 8
type input "2025"
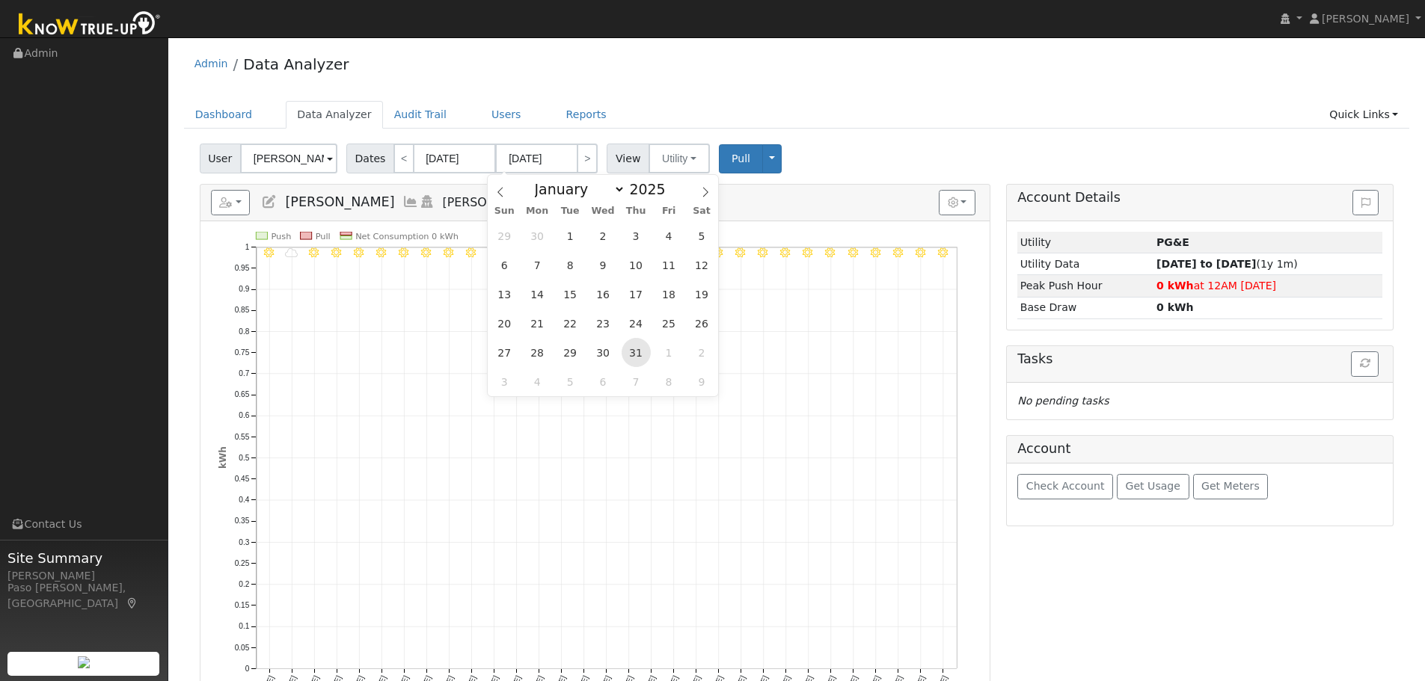
click at [633, 351] on span "31" at bounding box center [635, 352] width 29 height 29
type input "07/31/2025"
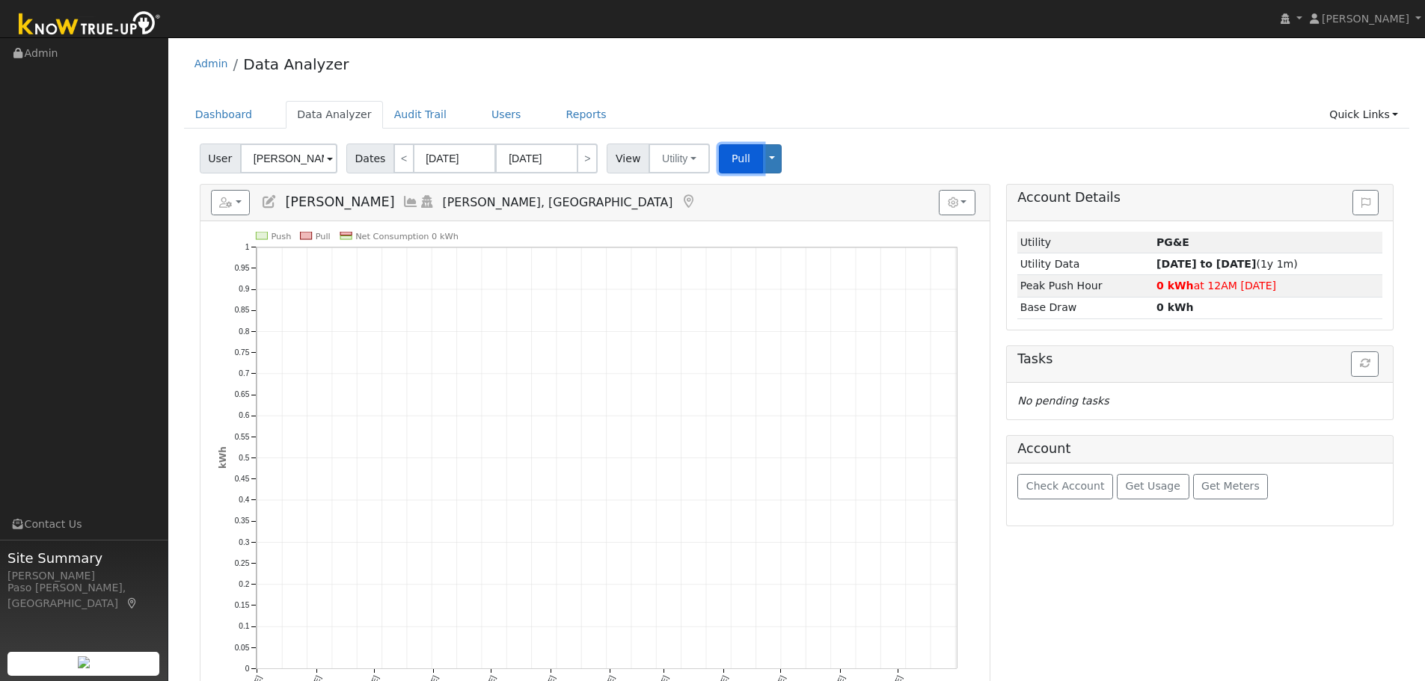
click at [731, 161] on span "Pull" at bounding box center [740, 159] width 19 height 12
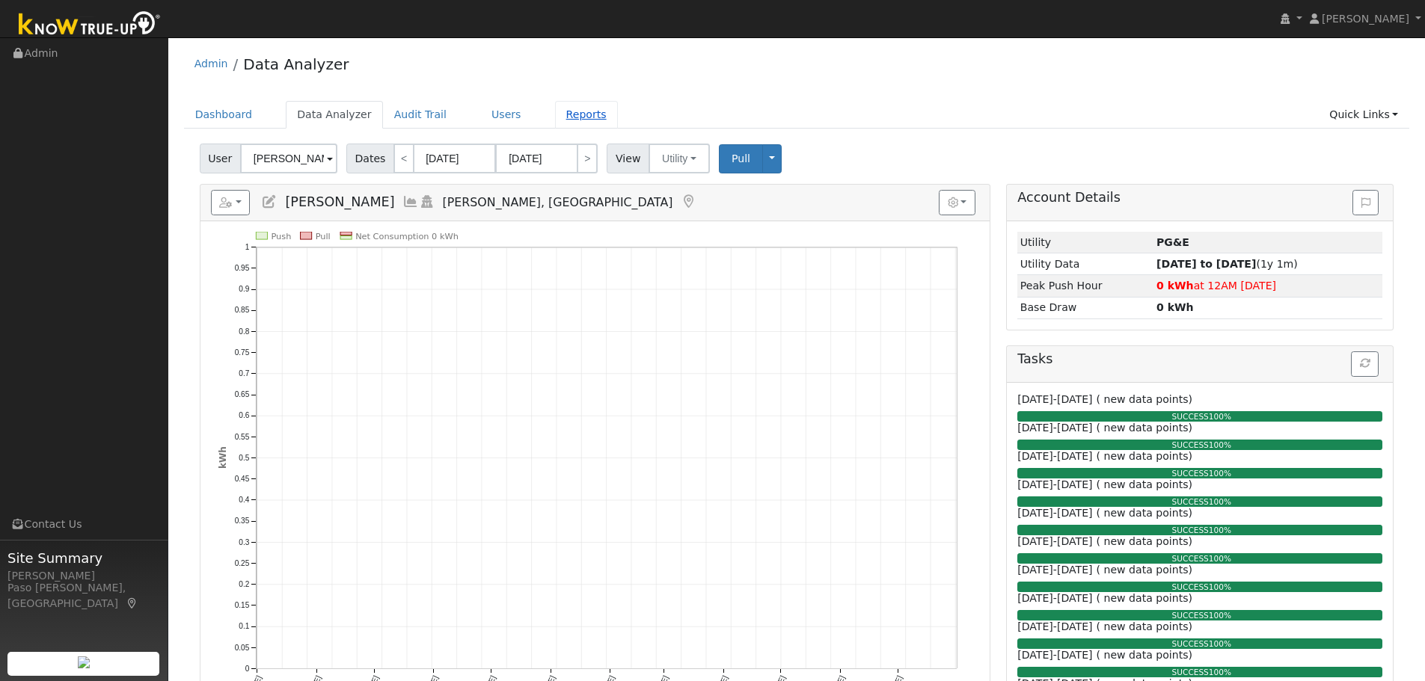
click at [555, 101] on link "Reports" at bounding box center [586, 115] width 63 height 28
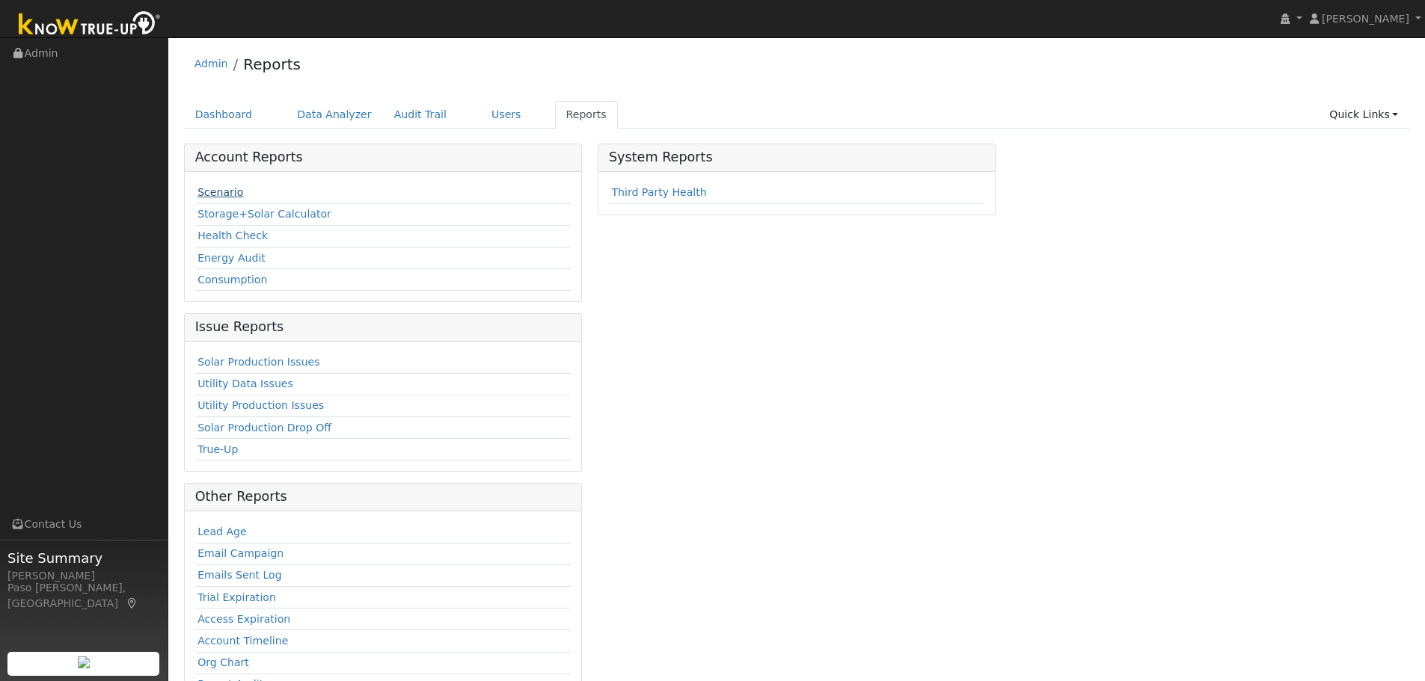
click at [224, 187] on link "Scenario" at bounding box center [220, 192] width 46 height 12
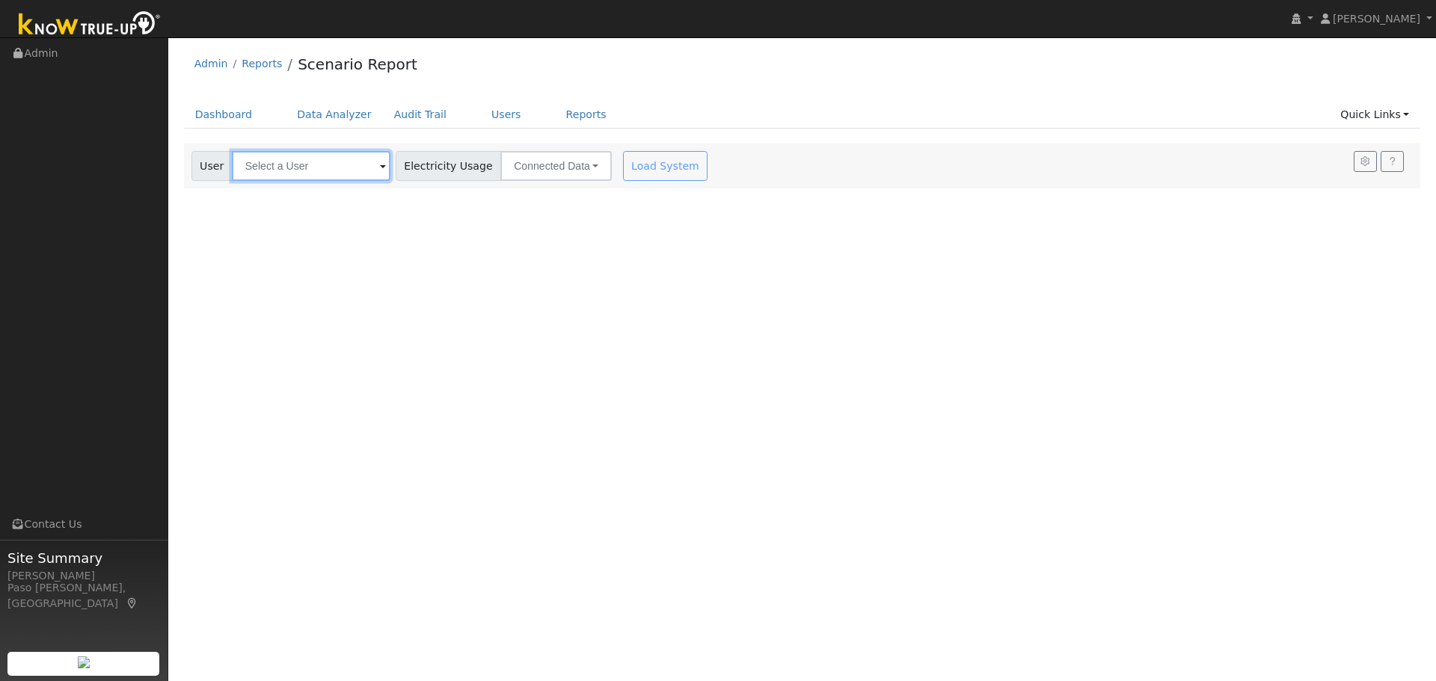
click at [362, 176] on input "text" at bounding box center [311, 166] width 159 height 30
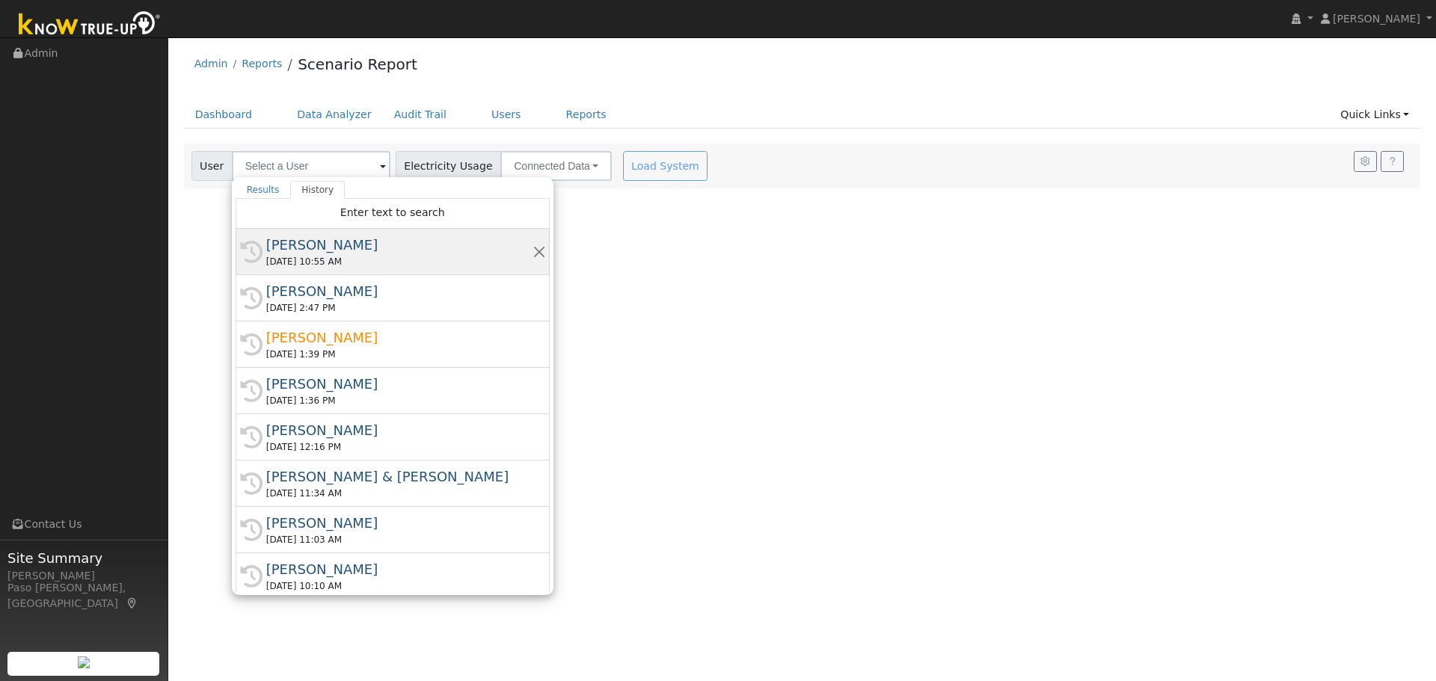
click at [348, 246] on div "[PERSON_NAME]" at bounding box center [399, 245] width 266 height 20
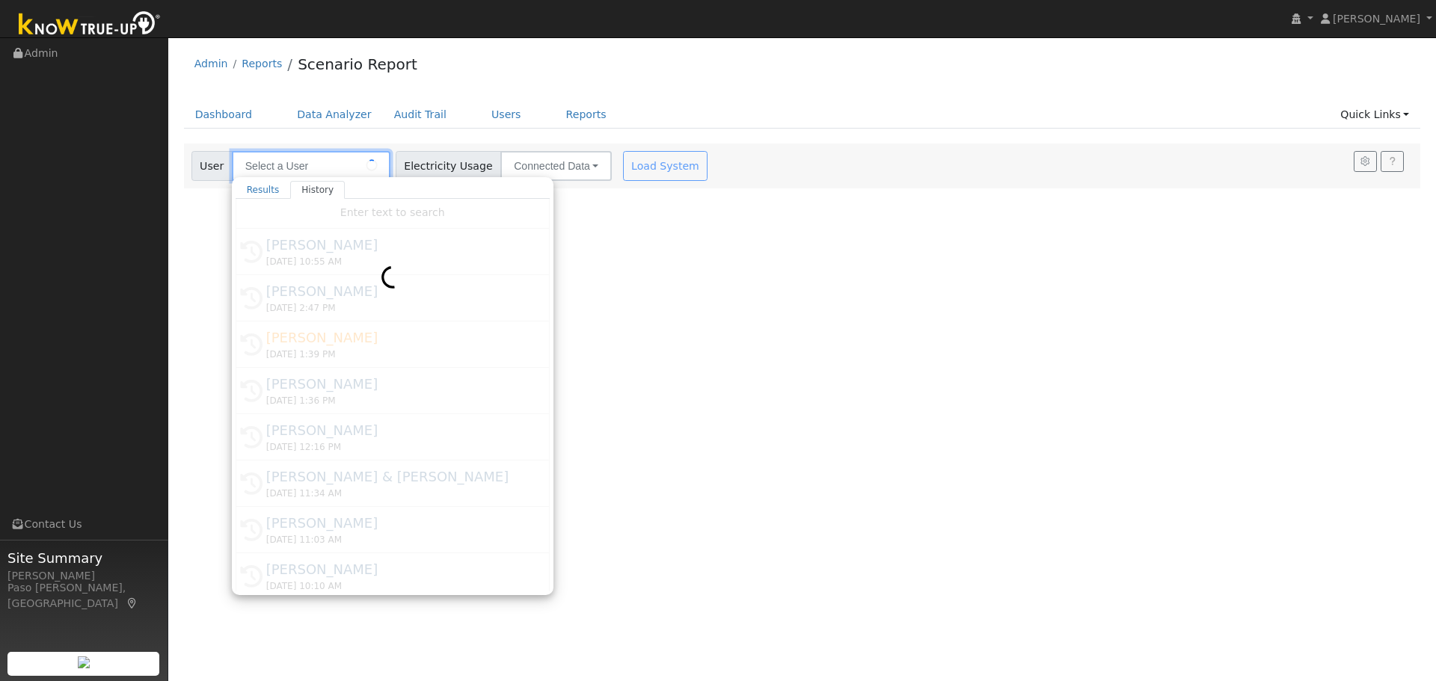
type input "[PERSON_NAME]"
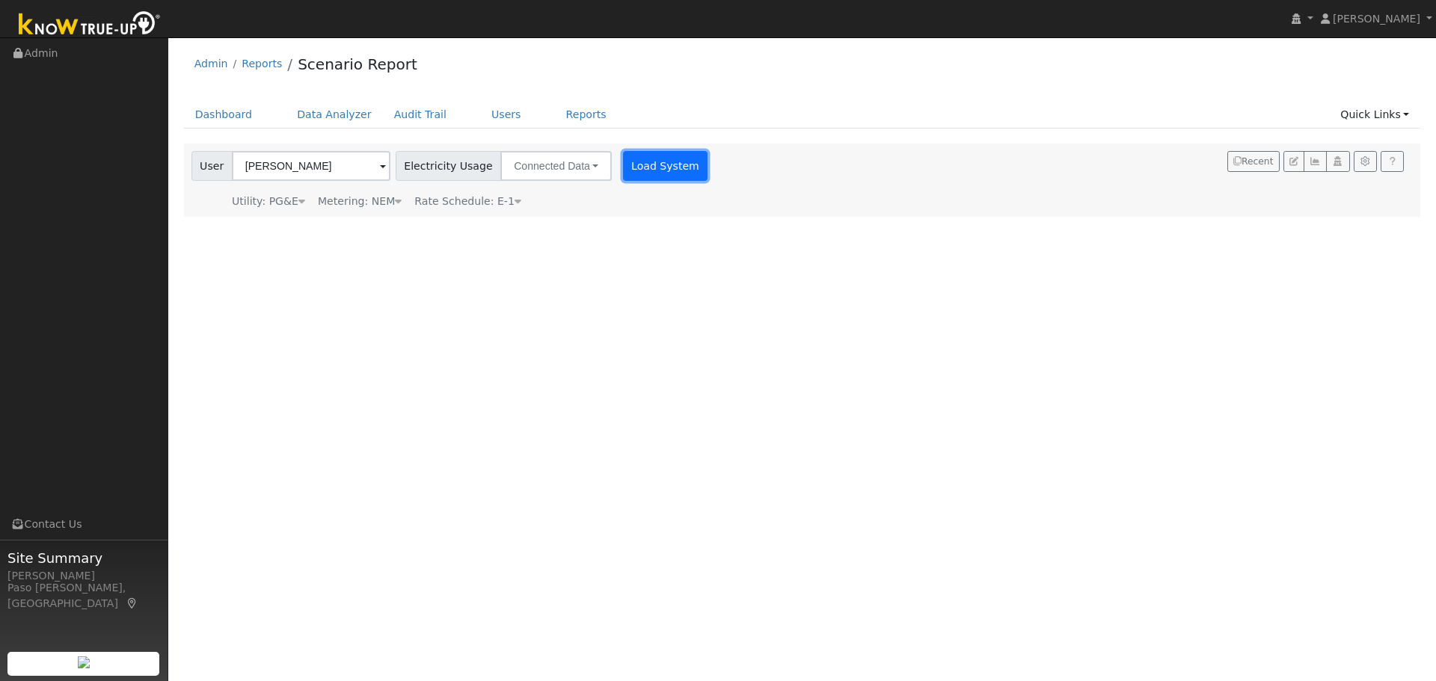
click at [627, 175] on button "Load System" at bounding box center [665, 166] width 85 height 30
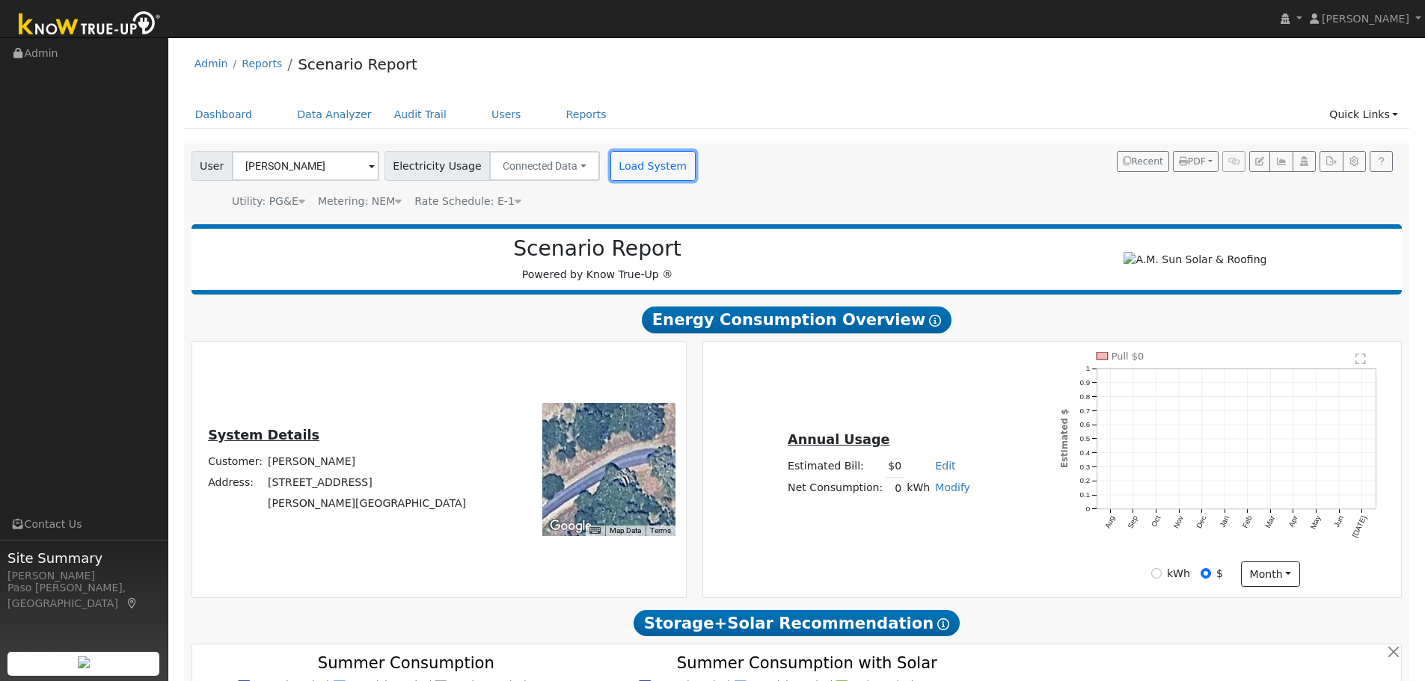
click at [612, 162] on button "Load System" at bounding box center [652, 166] width 85 height 30
drag, startPoint x: 363, startPoint y: 512, endPoint x: 306, endPoint y: 470, distance: 71.2
click at [306, 470] on tbody "Customer: [PERSON_NAME] Address: [STREET_ADDRESS][PERSON_NAME]" at bounding box center [337, 482] width 263 height 63
copy tbody "[PERSON_NAME] Address: [STREET_ADDRESS][PERSON_NAME]"
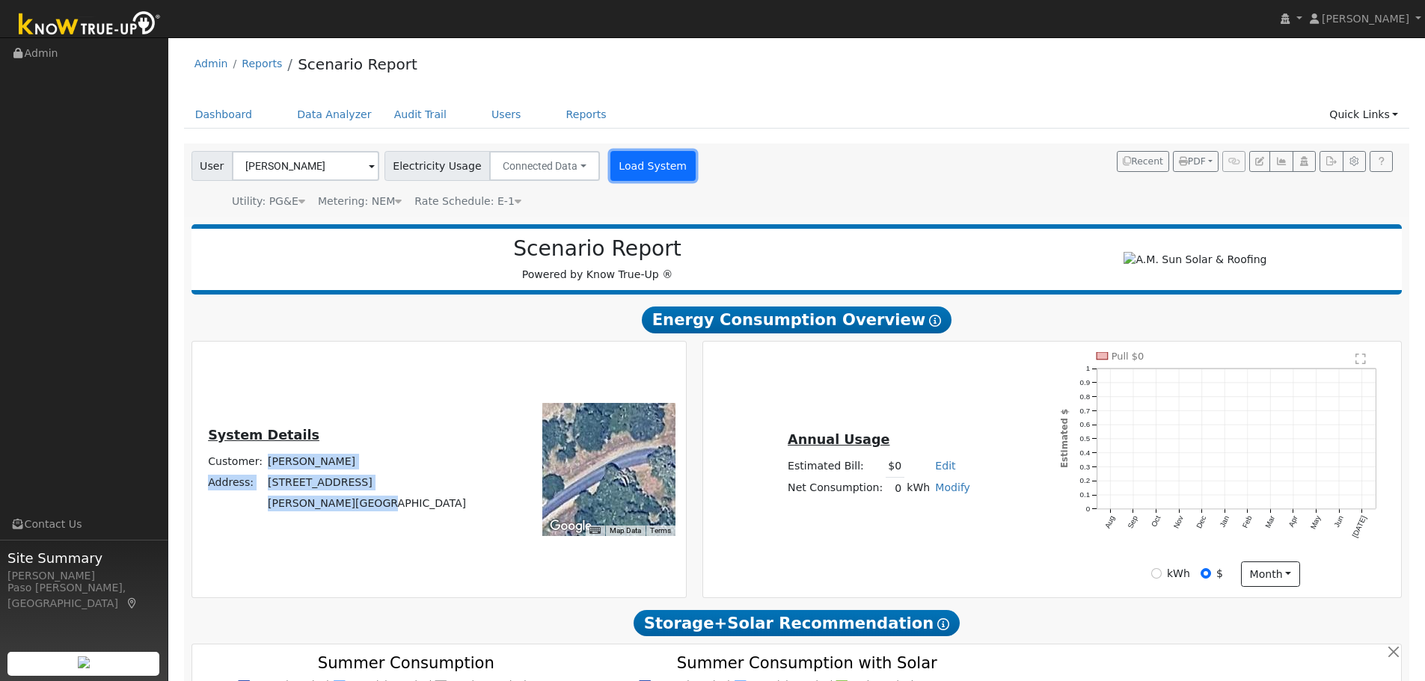
click at [628, 156] on button "Load System" at bounding box center [652, 166] width 85 height 30
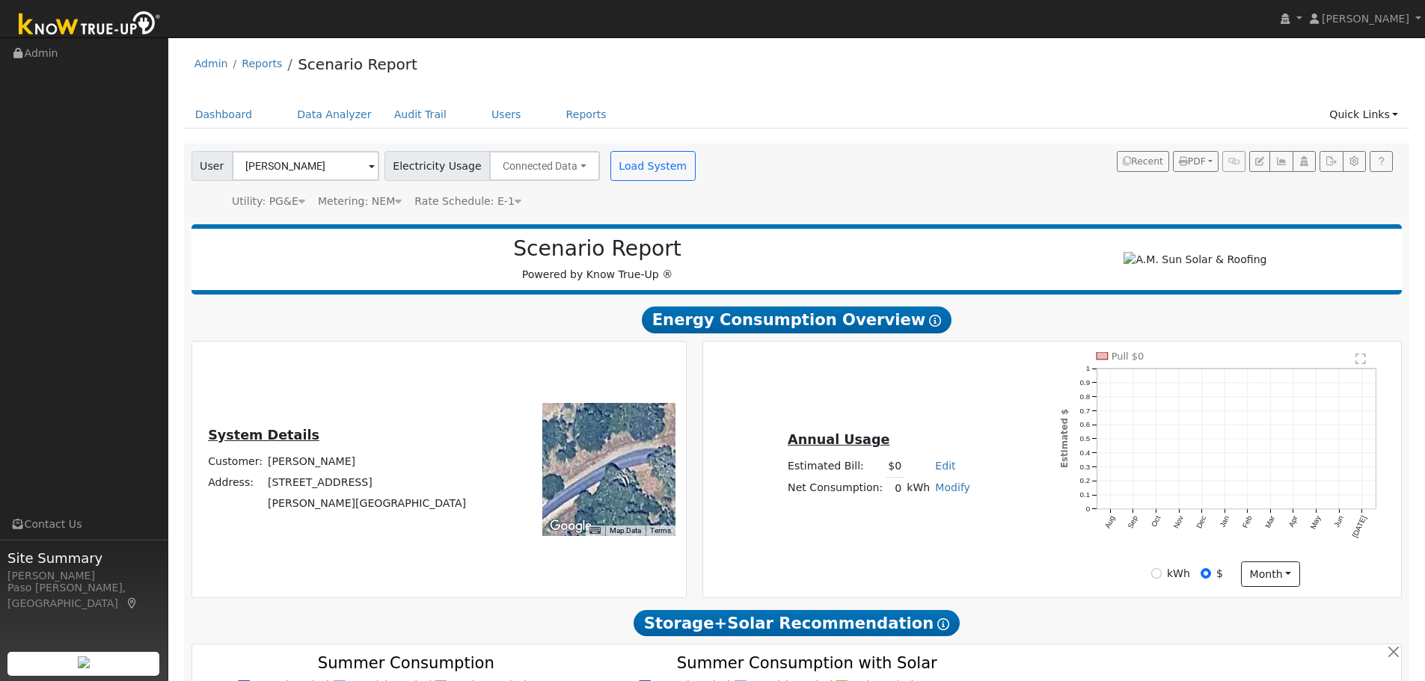
click at [711, 189] on div "User [PERSON_NAME] Account Default Account Default Account [STREET_ADDRESS][PER…" at bounding box center [793, 178] width 1211 height 64
